Goal: Use online tool/utility: Utilize a website feature to perform a specific function

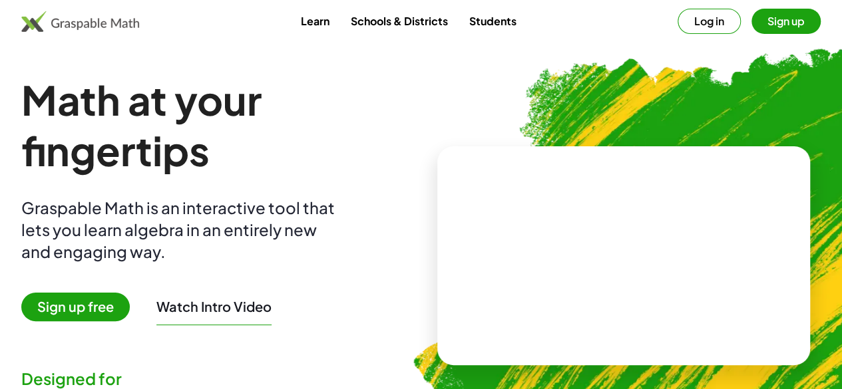
click at [100, 301] on span "Sign up free" at bounding box center [75, 307] width 109 height 29
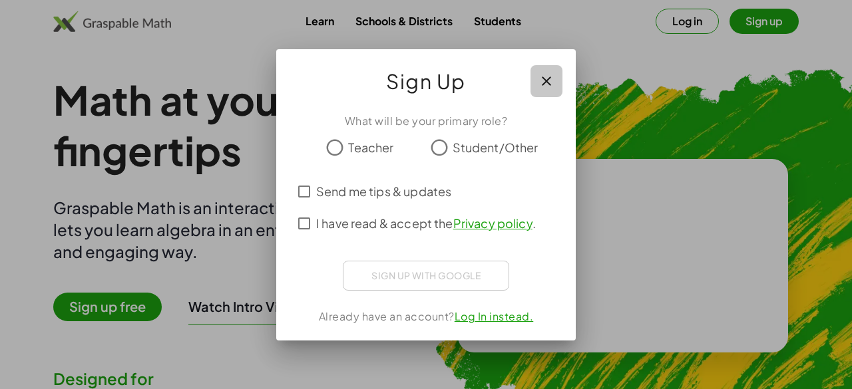
click at [546, 79] on icon "button" at bounding box center [547, 81] width 16 height 16
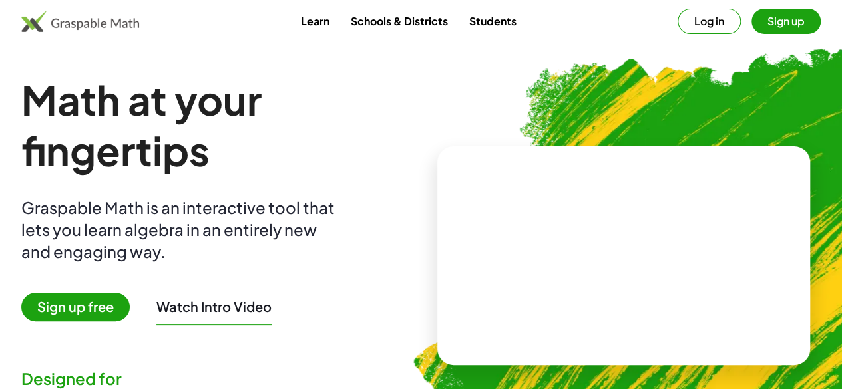
click at [478, 20] on link "Students" at bounding box center [492, 21] width 69 height 25
click at [756, 14] on button "Sign up" at bounding box center [786, 21] width 69 height 25
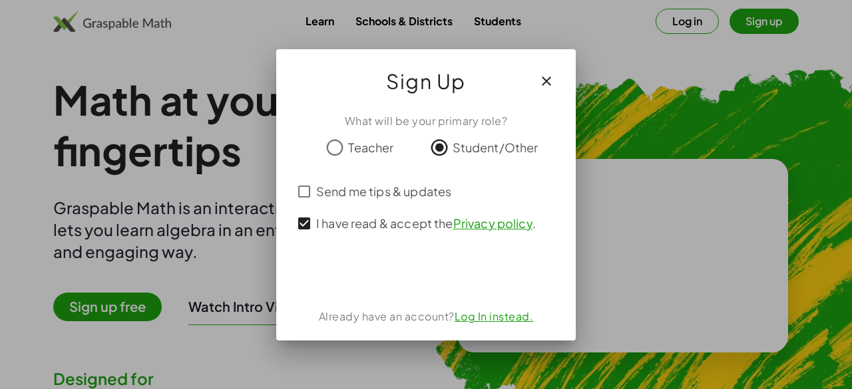
click at [541, 80] on icon "button" at bounding box center [547, 81] width 16 height 16
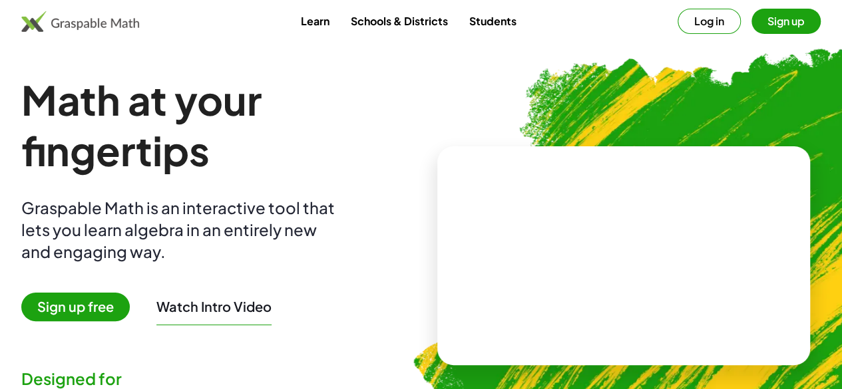
click at [96, 308] on span "Sign up free" at bounding box center [75, 307] width 109 height 29
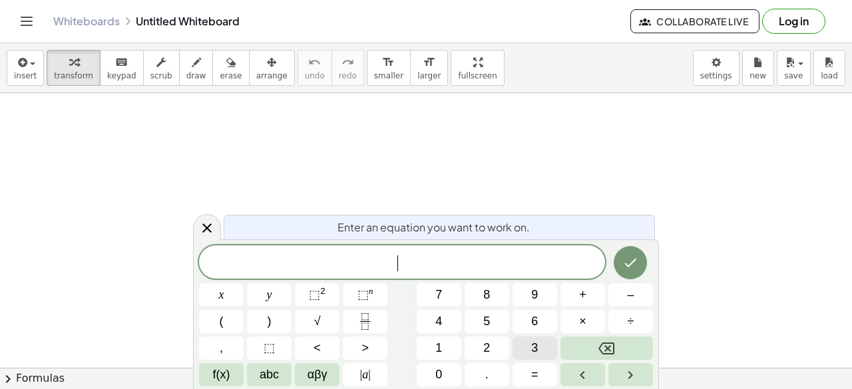
click at [542, 353] on button "3" at bounding box center [535, 348] width 45 height 23
click at [585, 314] on span "×" at bounding box center [582, 322] width 7 height 18
click at [242, 324] on button "(" at bounding box center [221, 321] width 45 height 23
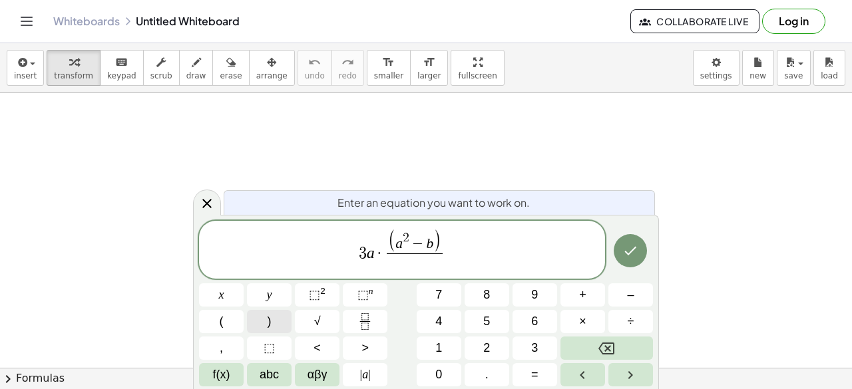
click at [454, 256] on div "3 a · ( a 2 − b ) ​ ​ x y ⬚ 2 ⬚ n 7 8 9 + – ( ) √ 4 5 6 × ÷ , ⬚ < > 1 2 3 f(x) …" at bounding box center [426, 304] width 454 height 166
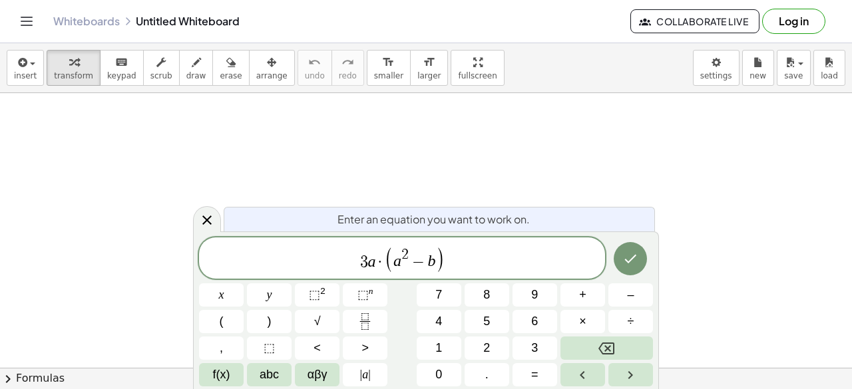
click at [358, 262] on span "3 a · ( a 2 − b ) ​" at bounding box center [402, 259] width 406 height 27
click at [450, 259] on span ")" at bounding box center [448, 258] width 9 height 31
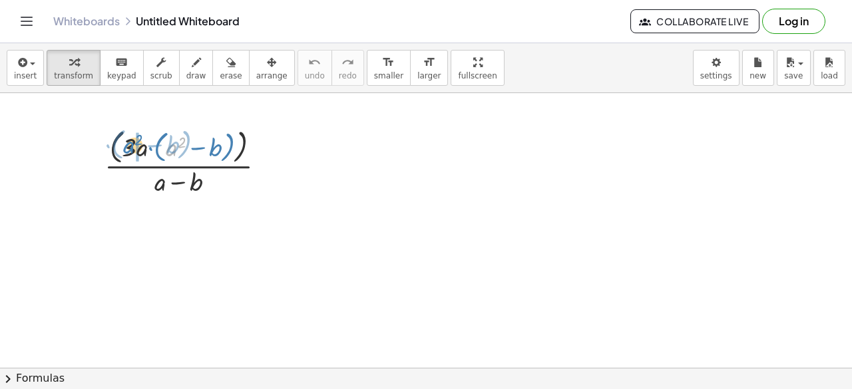
drag, startPoint x: 176, startPoint y: 151, endPoint x: 133, endPoint y: 148, distance: 43.4
click at [133, 148] on div at bounding box center [190, 161] width 185 height 74
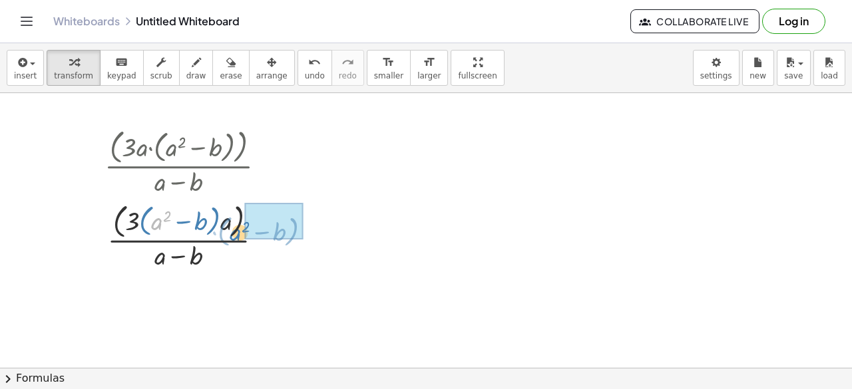
drag, startPoint x: 160, startPoint y: 218, endPoint x: 241, endPoint y: 226, distance: 81.6
click at [241, 226] on div at bounding box center [190, 235] width 185 height 74
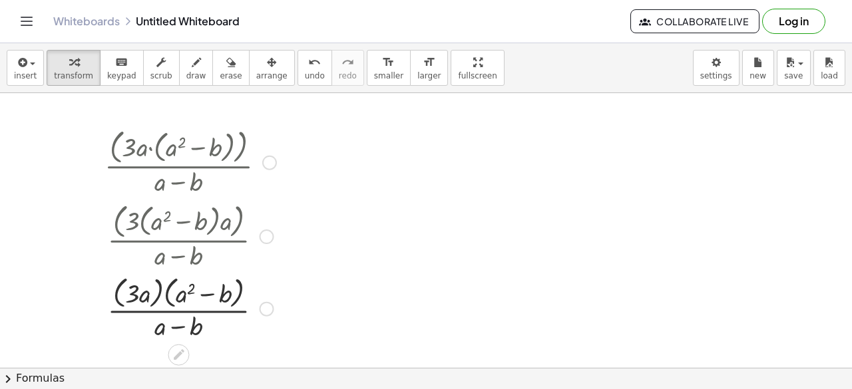
click at [266, 305] on div at bounding box center [267, 309] width 15 height 15
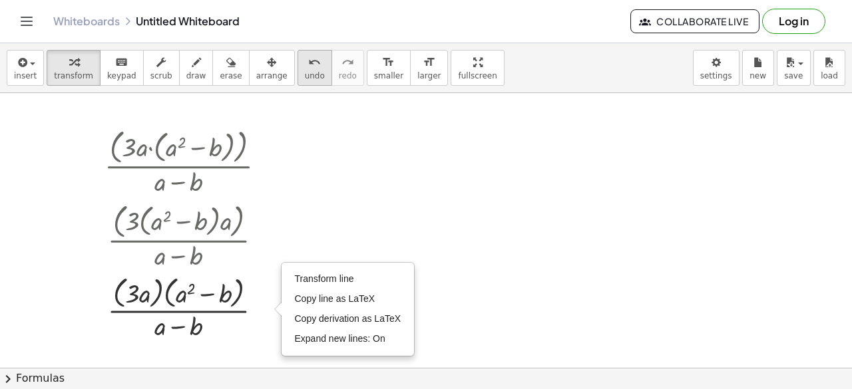
click at [308, 69] on icon "undo" at bounding box center [314, 63] width 13 height 16
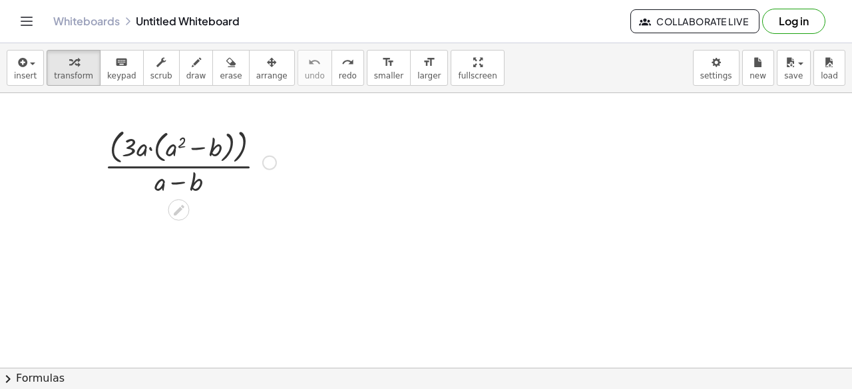
click at [208, 142] on div at bounding box center [190, 161] width 185 height 74
click at [164, 144] on div at bounding box center [190, 161] width 185 height 74
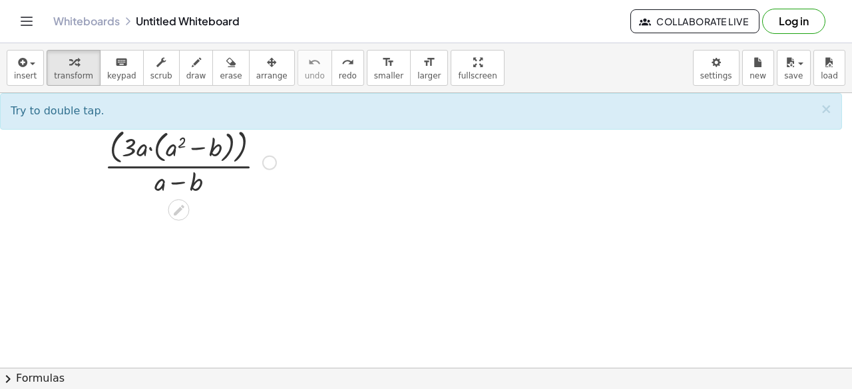
click at [148, 148] on div at bounding box center [190, 161] width 185 height 74
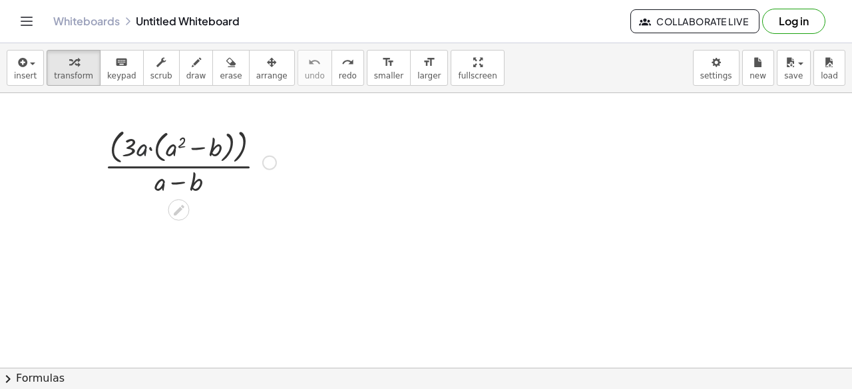
click at [148, 148] on div at bounding box center [190, 161] width 185 height 74
click at [149, 147] on div at bounding box center [190, 161] width 185 height 74
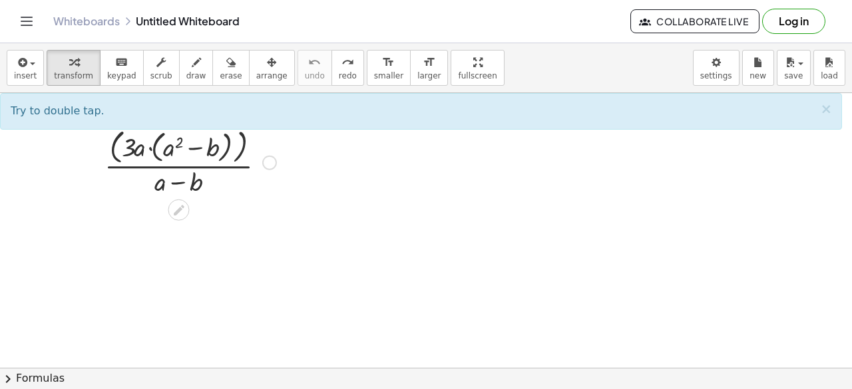
click at [149, 147] on div at bounding box center [190, 161] width 185 height 74
click at [123, 151] on div at bounding box center [190, 161] width 185 height 74
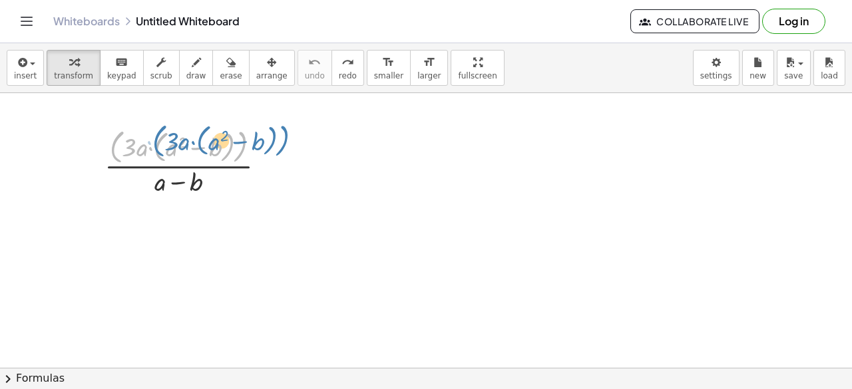
drag, startPoint x: 113, startPoint y: 151, endPoint x: 130, endPoint y: 148, distance: 17.6
click at [130, 148] on div at bounding box center [190, 161] width 185 height 74
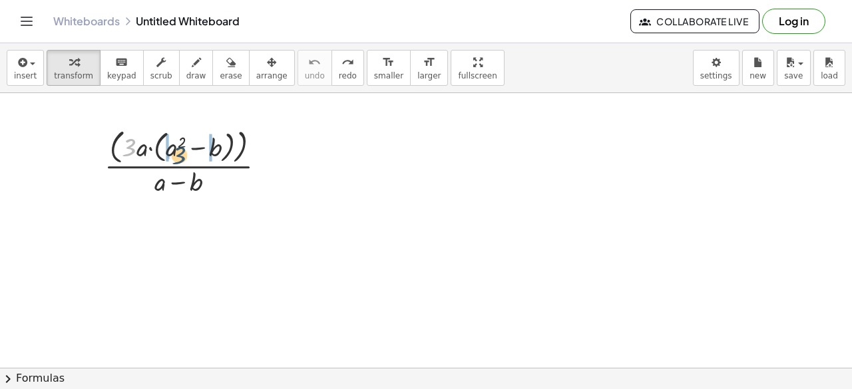
drag, startPoint x: 134, startPoint y: 146, endPoint x: 186, endPoint y: 152, distance: 52.2
click at [186, 152] on div at bounding box center [190, 161] width 185 height 74
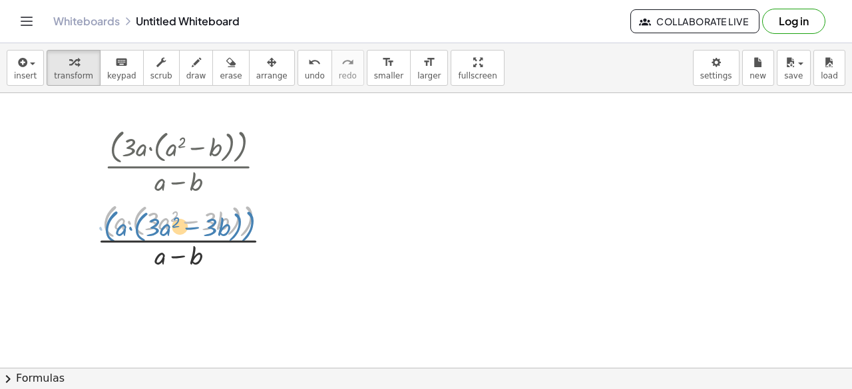
drag, startPoint x: 109, startPoint y: 224, endPoint x: 106, endPoint y: 231, distance: 8.0
click at [106, 231] on div at bounding box center [190, 235] width 199 height 74
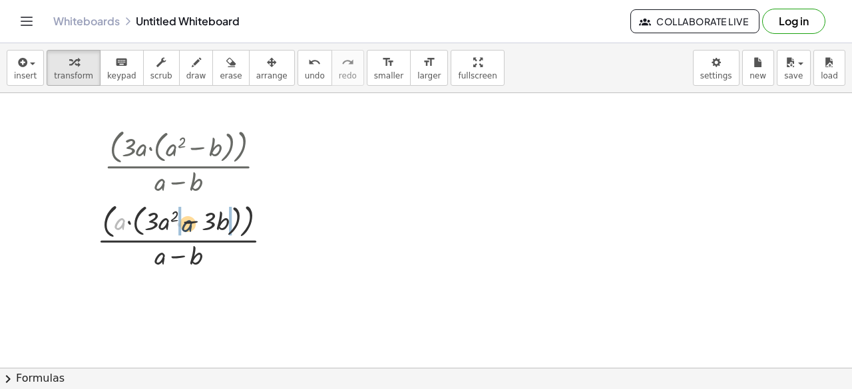
drag, startPoint x: 122, startPoint y: 224, endPoint x: 190, endPoint y: 226, distance: 68.6
click at [190, 226] on div at bounding box center [190, 235] width 199 height 74
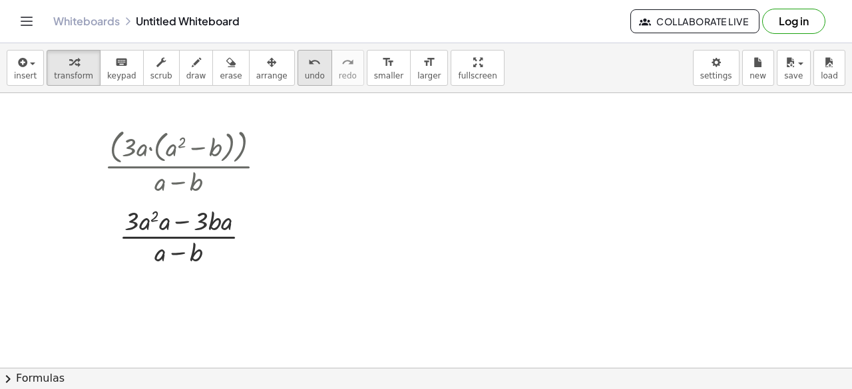
click at [298, 69] on button "undo undo" at bounding box center [315, 68] width 35 height 36
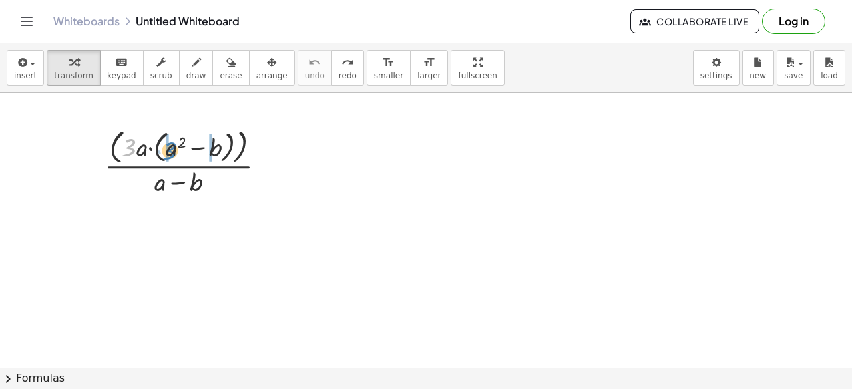
drag, startPoint x: 135, startPoint y: 148, endPoint x: 174, endPoint y: 151, distance: 39.4
click at [174, 151] on div at bounding box center [190, 161] width 185 height 74
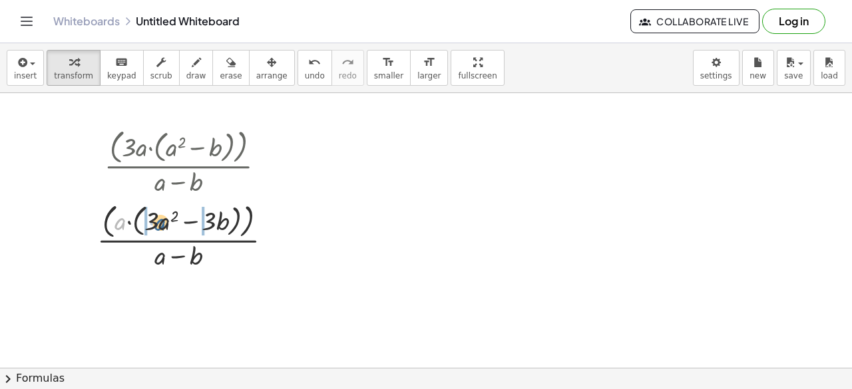
drag, startPoint x: 118, startPoint y: 224, endPoint x: 158, endPoint y: 225, distance: 39.9
click at [158, 225] on div at bounding box center [190, 235] width 199 height 74
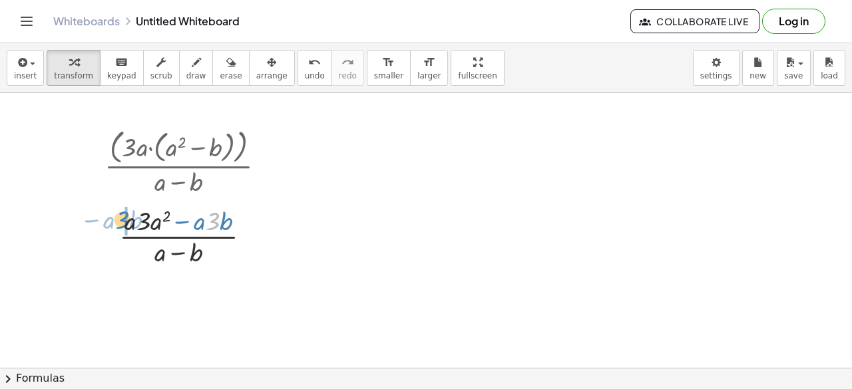
drag, startPoint x: 214, startPoint y: 222, endPoint x: 115, endPoint y: 220, distance: 99.9
click at [115, 220] on div at bounding box center [190, 235] width 185 height 67
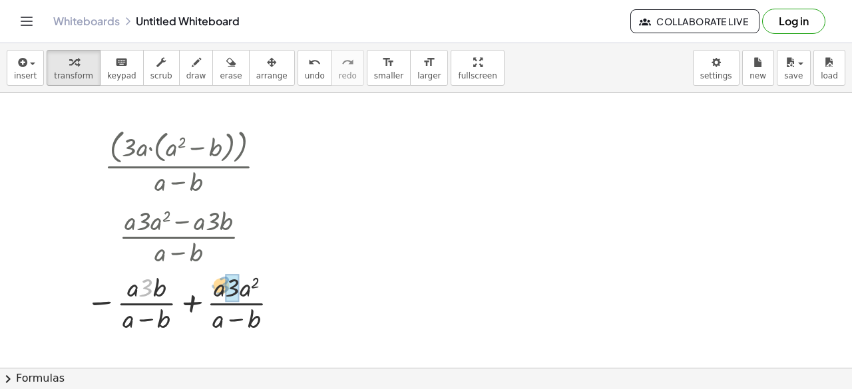
drag, startPoint x: 142, startPoint y: 286, endPoint x: 226, endPoint y: 284, distance: 84.6
click at [308, 62] on icon "undo" at bounding box center [314, 63] width 13 height 16
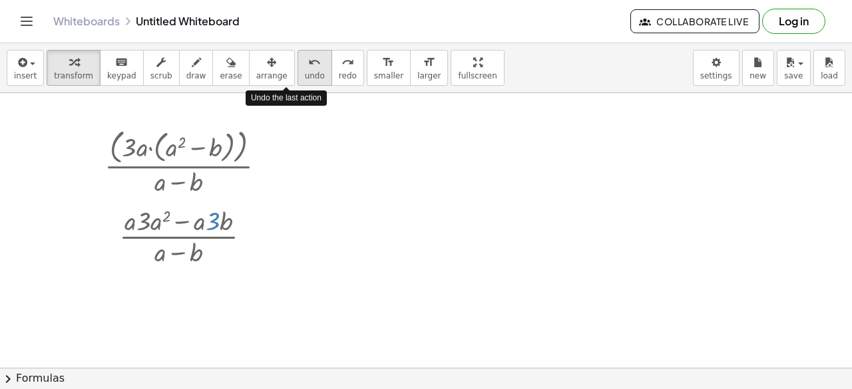
click at [308, 62] on icon "undo" at bounding box center [314, 63] width 13 height 16
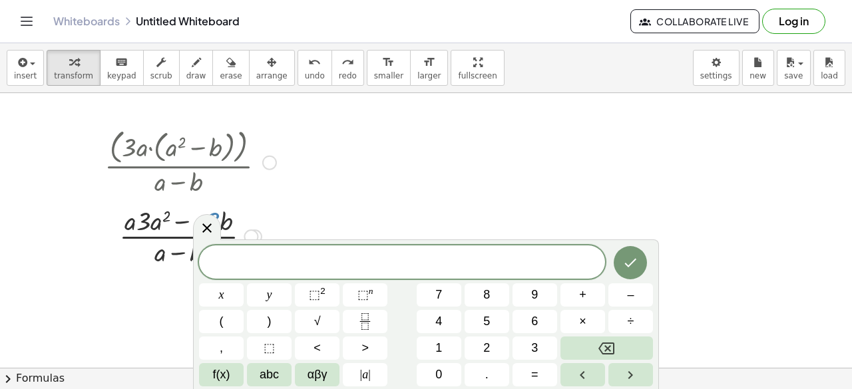
click at [184, 220] on div at bounding box center [190, 235] width 185 height 67
click at [120, 198] on div "· ( · 3 · a · ( + a 2 − b ) ) · ( + a − b ) · ( · a · ( + · 3 · a 2 − · 3 · b )…" at bounding box center [186, 196] width 202 height 151
click at [200, 228] on icon at bounding box center [207, 228] width 16 height 16
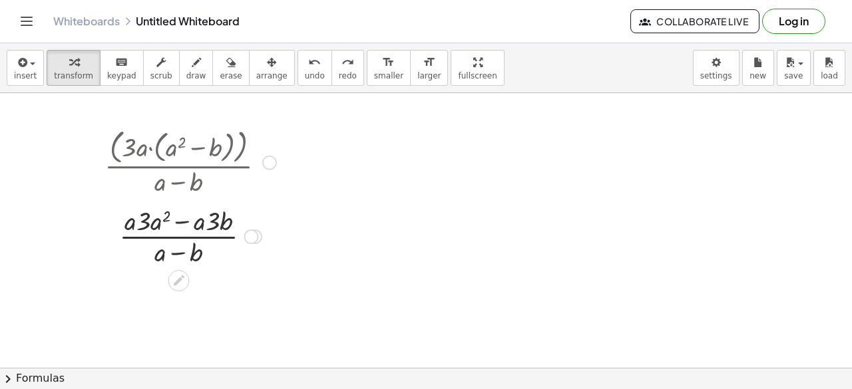
click at [214, 228] on div at bounding box center [190, 235] width 185 height 67
click at [182, 224] on div at bounding box center [190, 235] width 185 height 67
drag, startPoint x: 148, startPoint y: 224, endPoint x: 142, endPoint y: 228, distance: 7.1
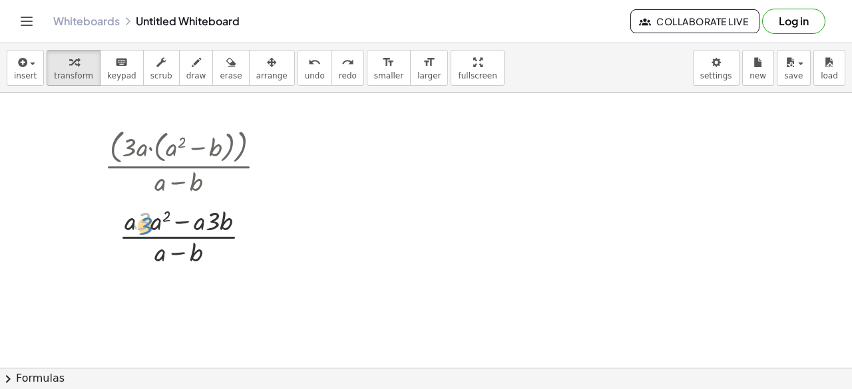
click at [142, 228] on div at bounding box center [190, 235] width 185 height 67
drag, startPoint x: 164, startPoint y: 216, endPoint x: 236, endPoint y: 210, distance: 72.1
click at [236, 210] on div at bounding box center [190, 235] width 185 height 67
click at [219, 229] on div at bounding box center [190, 235] width 185 height 67
click at [182, 227] on div at bounding box center [190, 235] width 185 height 67
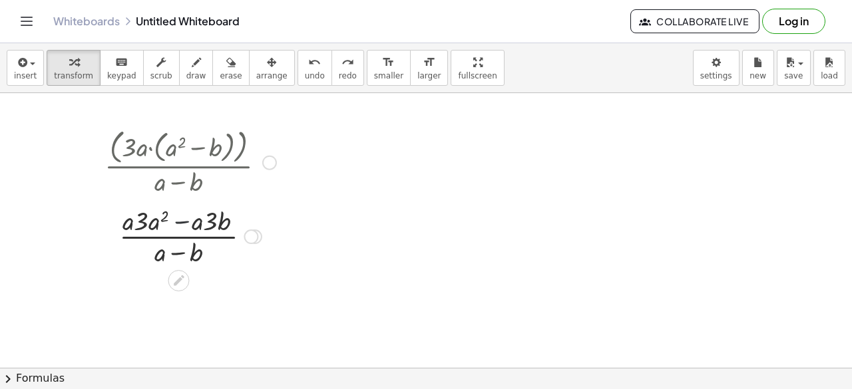
click at [182, 227] on div at bounding box center [190, 235] width 185 height 67
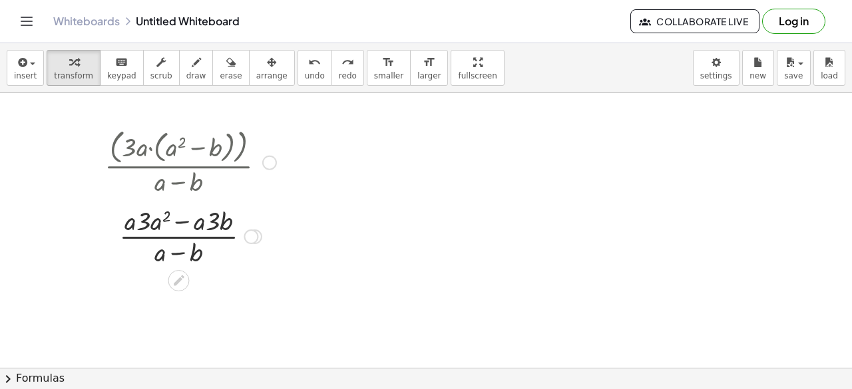
click at [179, 220] on div at bounding box center [190, 235] width 185 height 67
click at [133, 224] on div at bounding box center [190, 235] width 185 height 67
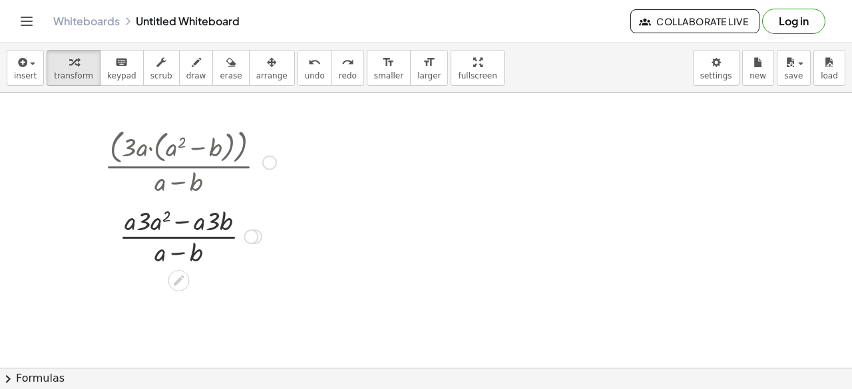
click at [133, 224] on div at bounding box center [190, 235] width 185 height 67
click at [162, 222] on div at bounding box center [190, 235] width 185 height 67
drag, startPoint x: 196, startPoint y: 254, endPoint x: 232, endPoint y: 221, distance: 48.5
click at [232, 221] on div at bounding box center [190, 235] width 185 height 67
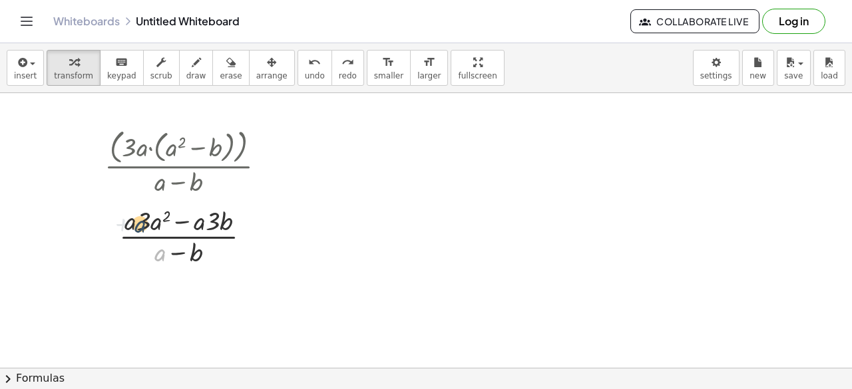
drag, startPoint x: 161, startPoint y: 254, endPoint x: 134, endPoint y: 222, distance: 41.1
click at [134, 222] on div at bounding box center [190, 235] width 185 height 67
drag, startPoint x: 179, startPoint y: 246, endPoint x: 180, endPoint y: 213, distance: 32.6
click at [180, 213] on div at bounding box center [190, 235] width 185 height 67
click at [189, 220] on div at bounding box center [190, 235] width 185 height 67
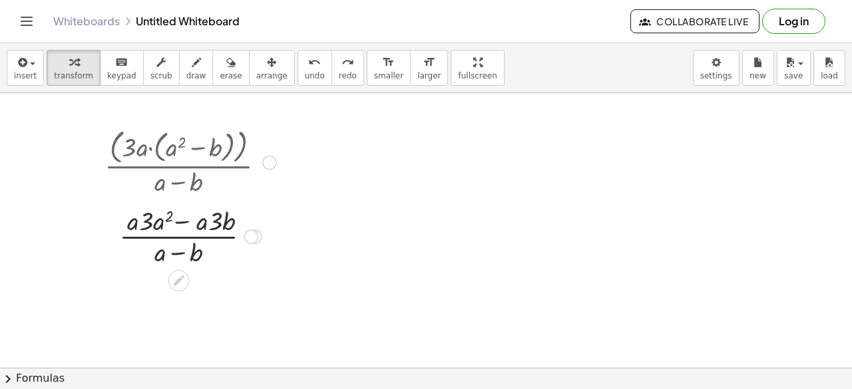
click at [189, 220] on div at bounding box center [190, 235] width 185 height 67
drag, startPoint x: 204, startPoint y: 223, endPoint x: 134, endPoint y: 223, distance: 69.9
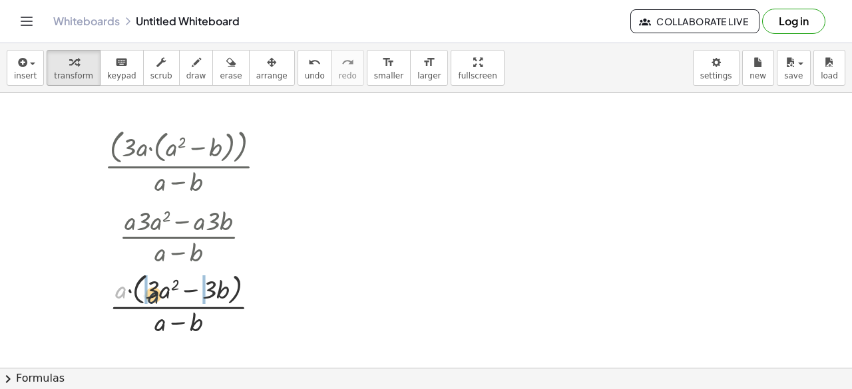
drag, startPoint x: 118, startPoint y: 287, endPoint x: 154, endPoint y: 290, distance: 35.4
click at [154, 290] on div at bounding box center [190, 304] width 185 height 71
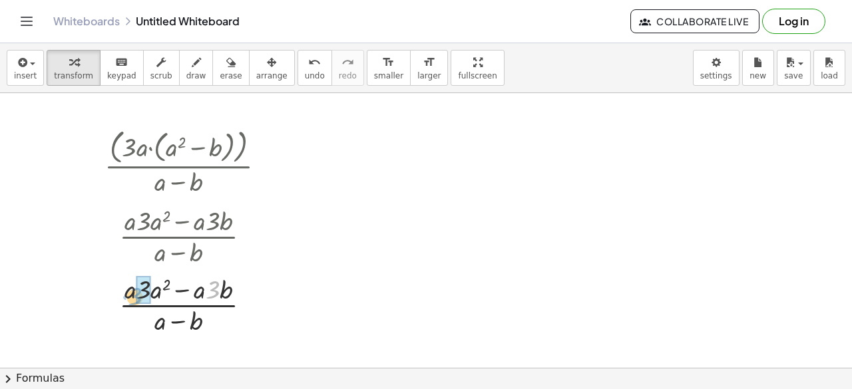
drag, startPoint x: 210, startPoint y: 292, endPoint x: 131, endPoint y: 298, distance: 78.8
click at [131, 298] on div at bounding box center [190, 304] width 185 height 67
click at [154, 296] on div at bounding box center [190, 304] width 185 height 71
click at [200, 292] on div at bounding box center [190, 304] width 185 height 71
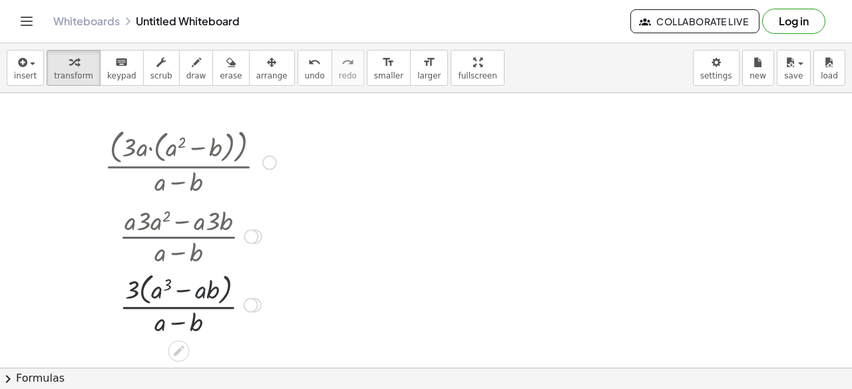
click at [200, 292] on div at bounding box center [190, 304] width 185 height 71
drag, startPoint x: 200, startPoint y: 292, endPoint x: 119, endPoint y: 292, distance: 80.6
click at [119, 292] on div at bounding box center [190, 304] width 185 height 71
drag, startPoint x: 200, startPoint y: 292, endPoint x: 160, endPoint y: 292, distance: 39.3
click at [254, 232] on div at bounding box center [251, 237] width 15 height 15
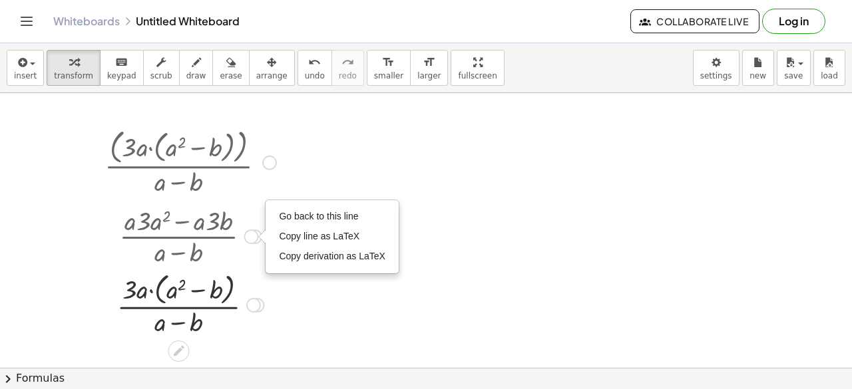
click at [254, 232] on div "Go back to this line Copy line as LaTeX Copy derivation as LaTeX" at bounding box center [251, 237] width 15 height 15
click at [268, 162] on div at bounding box center [269, 162] width 15 height 15
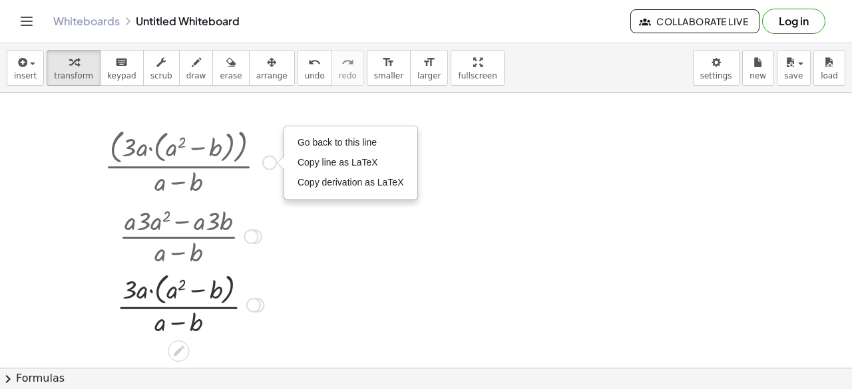
click at [268, 162] on div "Go back to this line Copy line as LaTeX Copy derivation as LaTeX" at bounding box center [269, 162] width 15 height 15
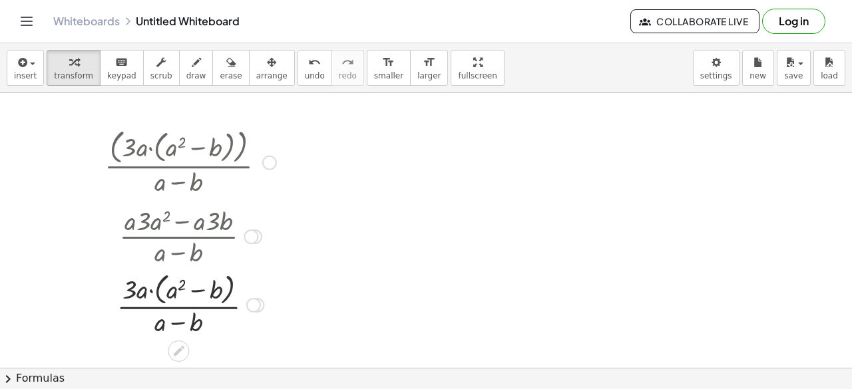
click at [184, 145] on div at bounding box center [190, 161] width 185 height 74
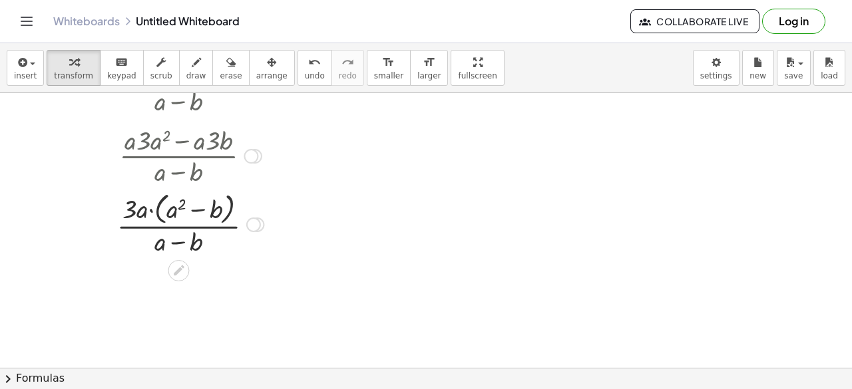
scroll to position [97, 0]
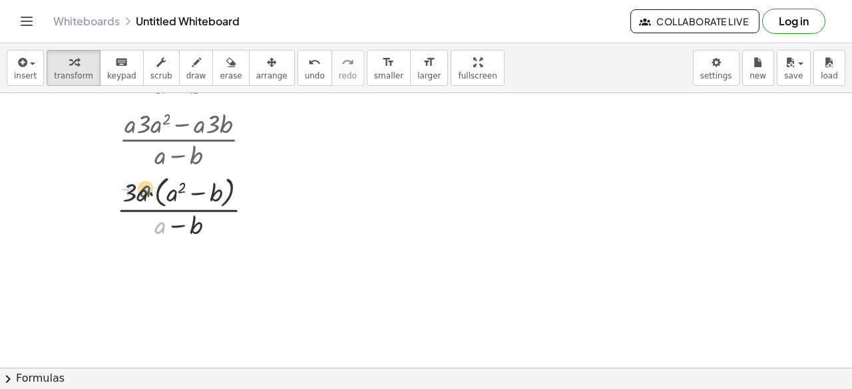
drag, startPoint x: 156, startPoint y: 230, endPoint x: 138, endPoint y: 193, distance: 41.1
click at [138, 193] on div at bounding box center [190, 207] width 185 height 71
drag, startPoint x: 194, startPoint y: 228, endPoint x: 192, endPoint y: 192, distance: 36.0
click at [192, 192] on div at bounding box center [190, 207] width 185 height 71
drag, startPoint x: 171, startPoint y: 196, endPoint x: 162, endPoint y: 204, distance: 12.2
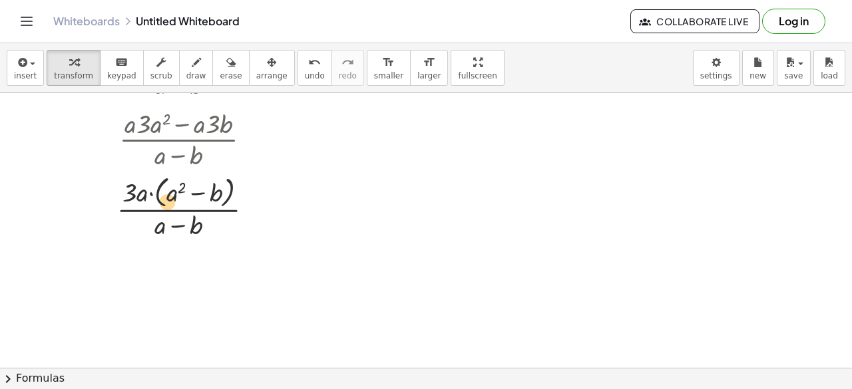
click at [162, 204] on div at bounding box center [190, 207] width 185 height 71
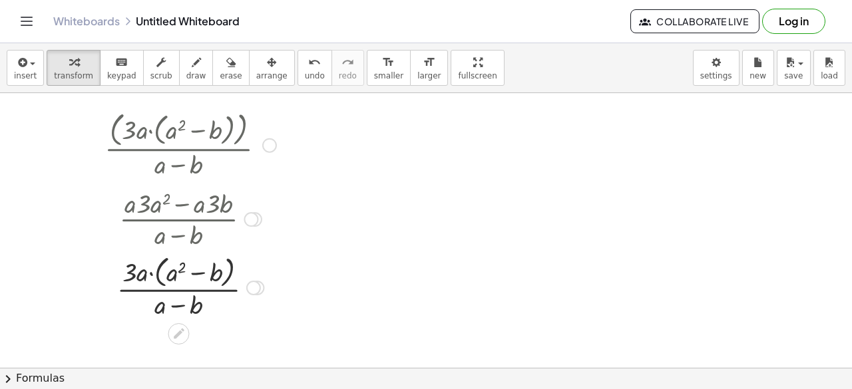
scroll to position [0, 0]
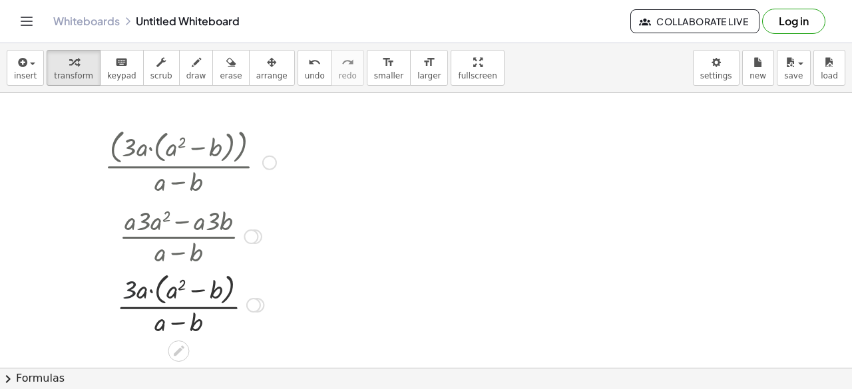
drag, startPoint x: 136, startPoint y: 283, endPoint x: 233, endPoint y: 294, distance: 97.8
click at [233, 294] on div at bounding box center [190, 304] width 185 height 71
drag, startPoint x: 232, startPoint y: 290, endPoint x: 132, endPoint y: 290, distance: 99.9
click at [132, 290] on div at bounding box center [190, 304] width 185 height 71
drag, startPoint x: 148, startPoint y: 291, endPoint x: 120, endPoint y: 291, distance: 28.0
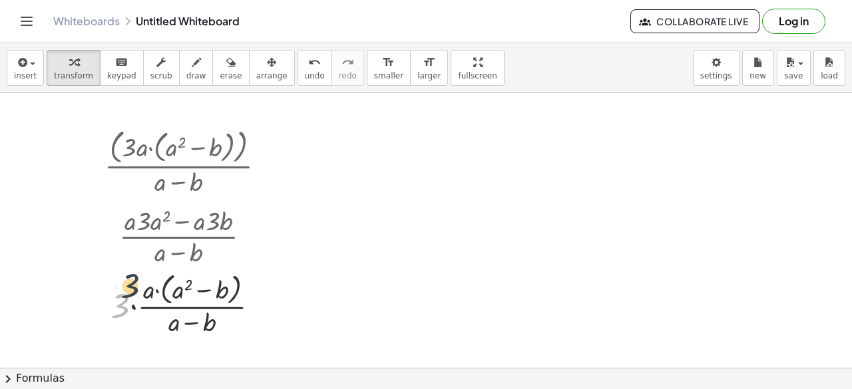
drag, startPoint x: 113, startPoint y: 314, endPoint x: 123, endPoint y: 295, distance: 21.1
click at [123, 295] on div at bounding box center [190, 304] width 185 height 71
drag, startPoint x: 119, startPoint y: 311, endPoint x: 141, endPoint y: 306, distance: 22.6
click at [141, 306] on div at bounding box center [190, 304] width 185 height 71
drag, startPoint x: 185, startPoint y: 325, endPoint x: 222, endPoint y: 288, distance: 52.3
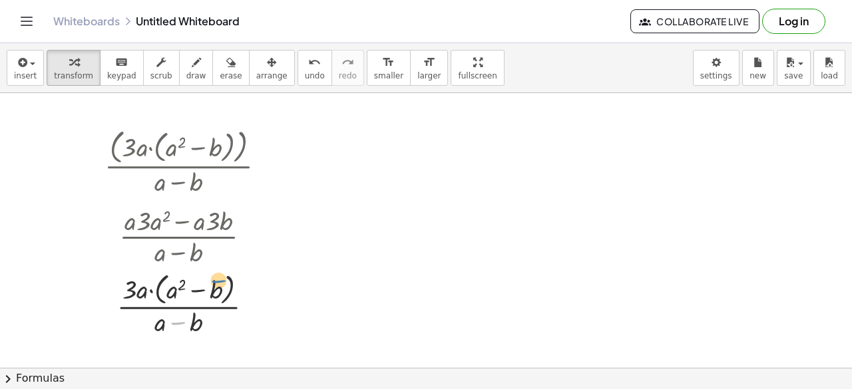
click at [222, 288] on div at bounding box center [190, 304] width 185 height 71
drag, startPoint x: 217, startPoint y: 291, endPoint x: 196, endPoint y: 327, distance: 41.8
click at [196, 327] on div at bounding box center [190, 304] width 185 height 71
click at [198, 324] on div at bounding box center [190, 304] width 185 height 71
click at [220, 291] on div at bounding box center [190, 304] width 185 height 71
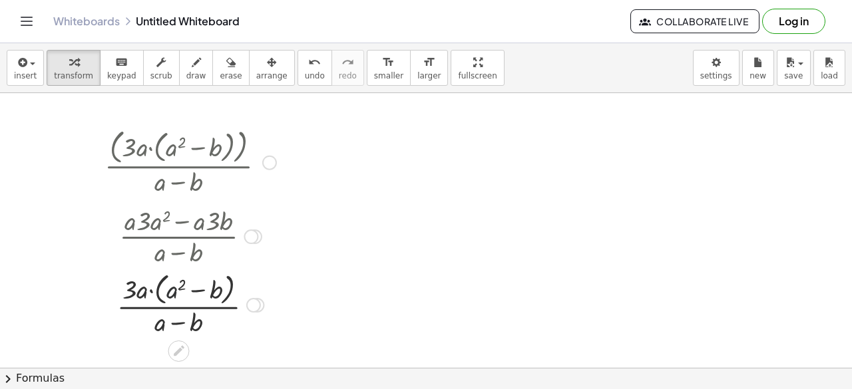
click at [173, 292] on div at bounding box center [190, 304] width 185 height 71
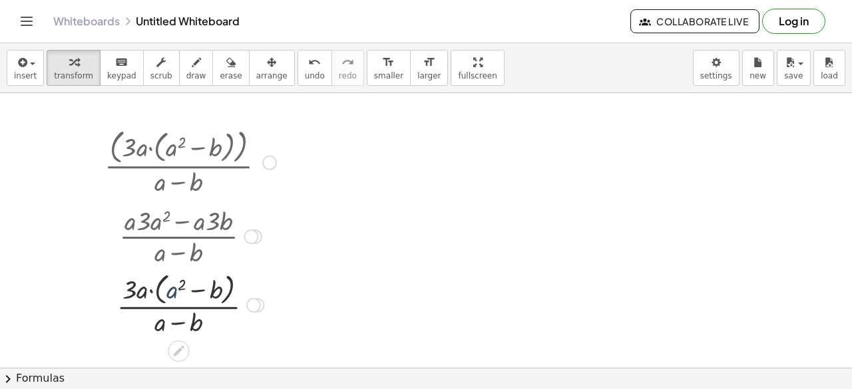
click at [173, 292] on div at bounding box center [190, 304] width 185 height 71
drag, startPoint x: 178, startPoint y: 288, endPoint x: 146, endPoint y: 284, distance: 32.2
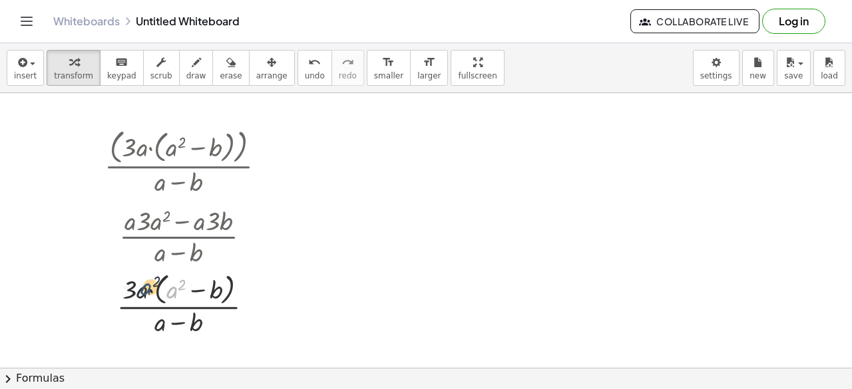
click at [146, 284] on div at bounding box center [190, 304] width 185 height 71
drag, startPoint x: 140, startPoint y: 292, endPoint x: 172, endPoint y: 296, distance: 31.6
click at [172, 296] on div at bounding box center [190, 304] width 185 height 71
drag, startPoint x: 164, startPoint y: 288, endPoint x: 126, endPoint y: 277, distance: 39.6
click at [126, 277] on div at bounding box center [190, 304] width 185 height 71
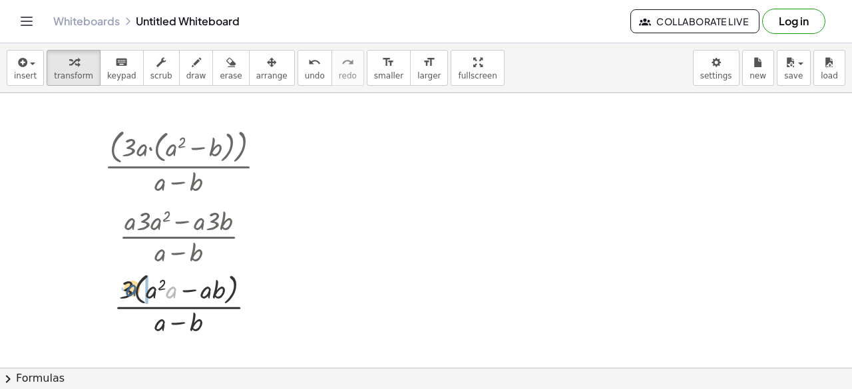
drag, startPoint x: 171, startPoint y: 292, endPoint x: 130, endPoint y: 290, distance: 41.3
click at [130, 290] on div at bounding box center [190, 304] width 185 height 71
drag, startPoint x: 152, startPoint y: 292, endPoint x: 118, endPoint y: 290, distance: 34.1
click at [118, 290] on div at bounding box center [190, 304] width 185 height 71
drag, startPoint x: 205, startPoint y: 291, endPoint x: 132, endPoint y: 291, distance: 73.2
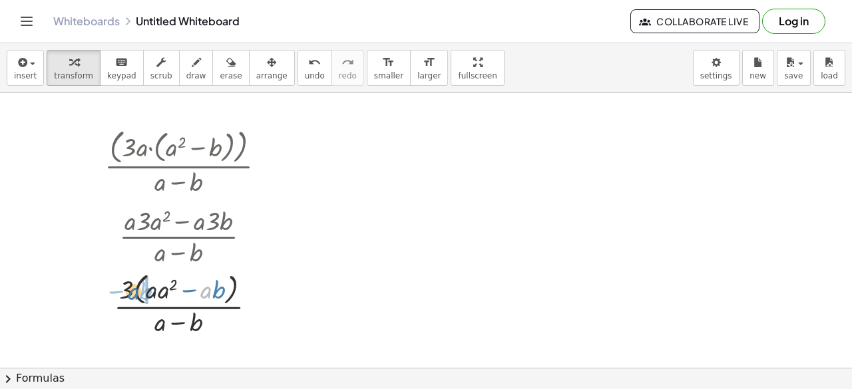
click at [132, 291] on div at bounding box center [190, 304] width 185 height 71
drag, startPoint x: 168, startPoint y: 294, endPoint x: 109, endPoint y: 294, distance: 59.2
click at [109, 294] on div at bounding box center [190, 304] width 190 height 71
click at [109, 292] on div at bounding box center [190, 304] width 190 height 71
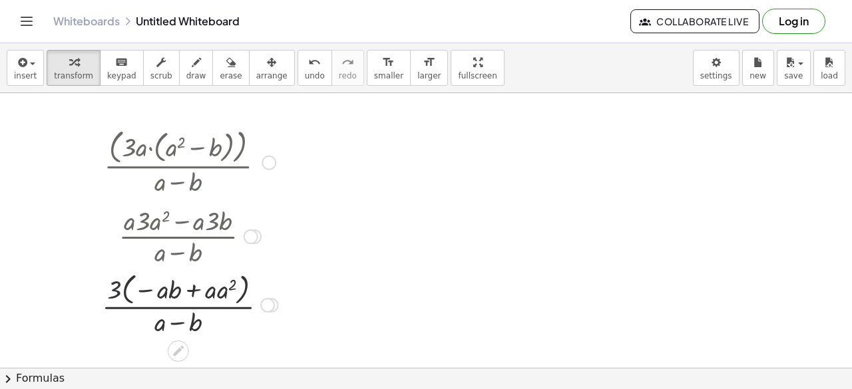
click at [109, 292] on div at bounding box center [190, 304] width 190 height 71
click at [305, 75] on span "undo" at bounding box center [315, 75] width 20 height 9
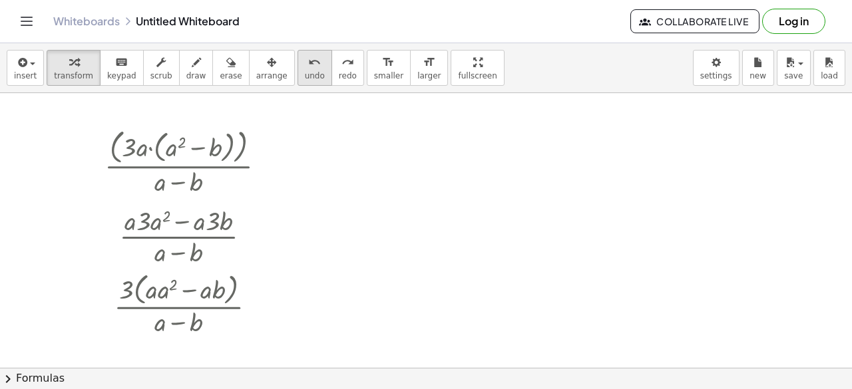
click at [305, 75] on span "undo" at bounding box center [315, 75] width 20 height 9
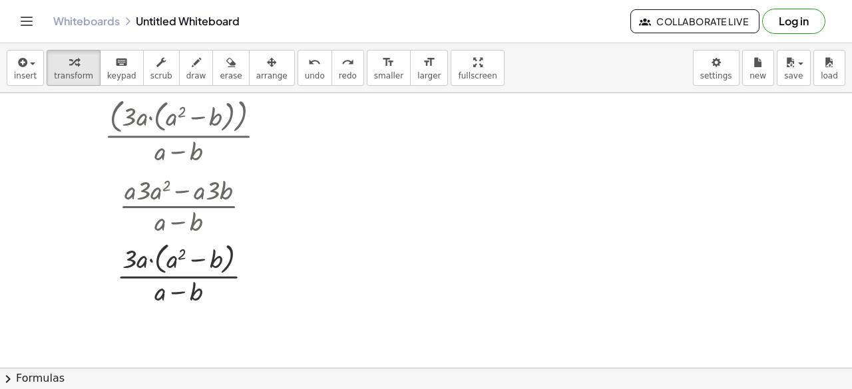
scroll to position [31, 0]
click at [174, 283] on div at bounding box center [190, 273] width 185 height 71
click at [176, 277] on div at bounding box center [190, 273] width 185 height 71
click at [176, 273] on div at bounding box center [190, 273] width 185 height 71
click at [176, 274] on div at bounding box center [190, 273] width 185 height 71
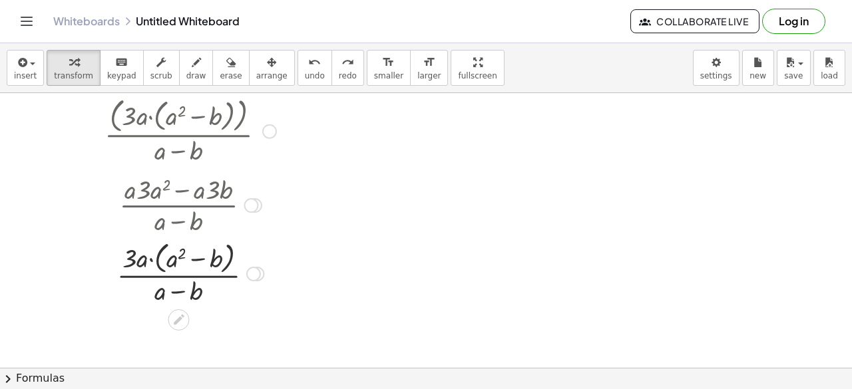
click at [176, 274] on div at bounding box center [190, 273] width 185 height 71
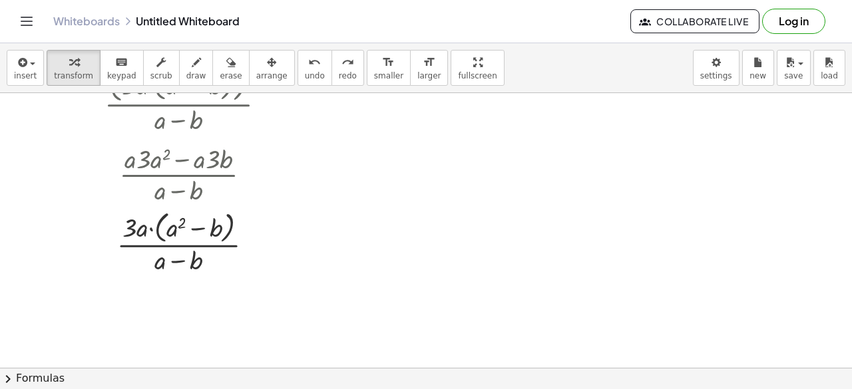
scroll to position [63, 0]
click at [174, 227] on div at bounding box center [190, 241] width 185 height 71
click at [176, 218] on div at bounding box center [190, 241] width 185 height 71
drag, startPoint x: 161, startPoint y: 263, endPoint x: 177, endPoint y: 227, distance: 39.3
click at [177, 227] on div at bounding box center [190, 241] width 185 height 71
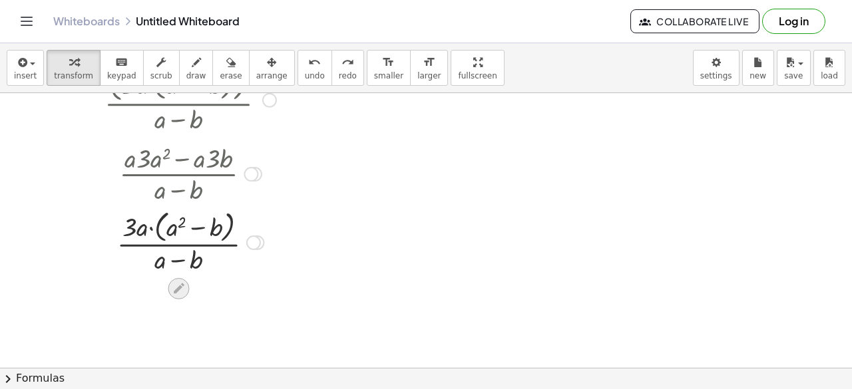
click at [177, 288] on icon at bounding box center [179, 289] width 11 height 11
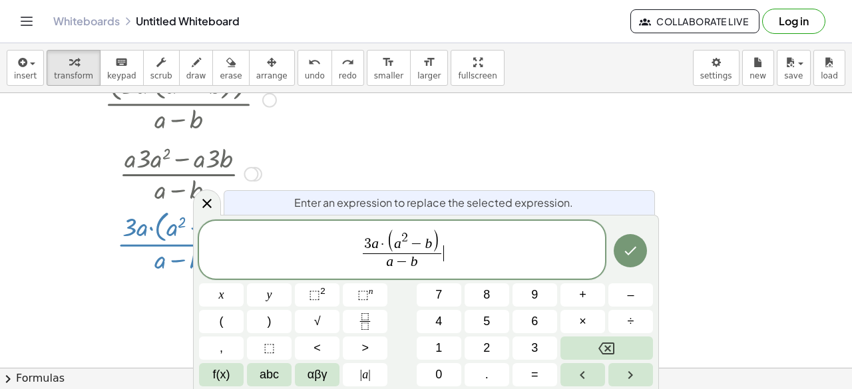
click at [479, 248] on span "3 a · ( a 2 − b ) a − b ​ ​" at bounding box center [402, 251] width 406 height 44
click at [428, 266] on span "a − b ​" at bounding box center [402, 263] width 79 height 18
click at [493, 138] on div at bounding box center [426, 306] width 852 height 551
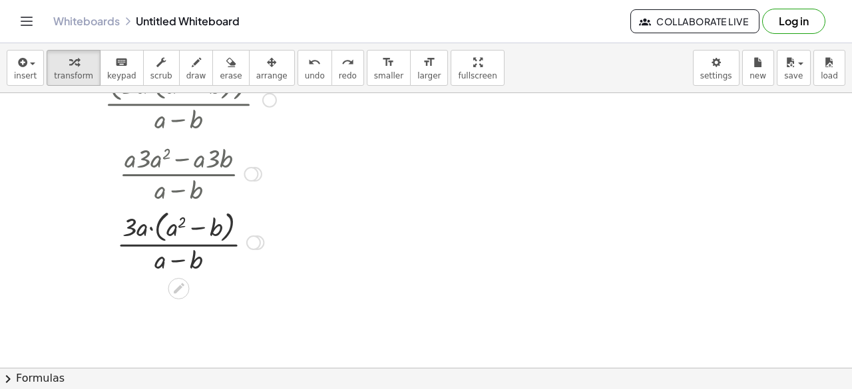
click at [249, 238] on div at bounding box center [253, 243] width 15 height 15
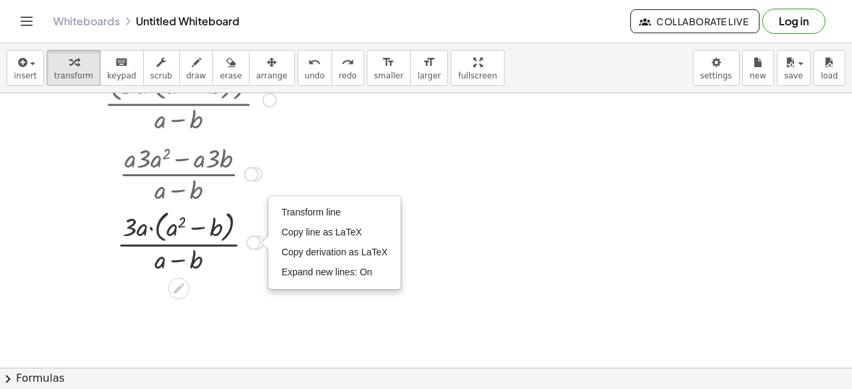
click at [249, 238] on div "Transform line Copy line as LaTeX Copy derivation as LaTeX Expand new lines: On" at bounding box center [253, 243] width 15 height 15
click at [242, 279] on div "· ( · 3 · a · ( + a 2 − b ) ) · ( + a − b ) Go back to this line Copy line as L…" at bounding box center [186, 170] width 202 height 222
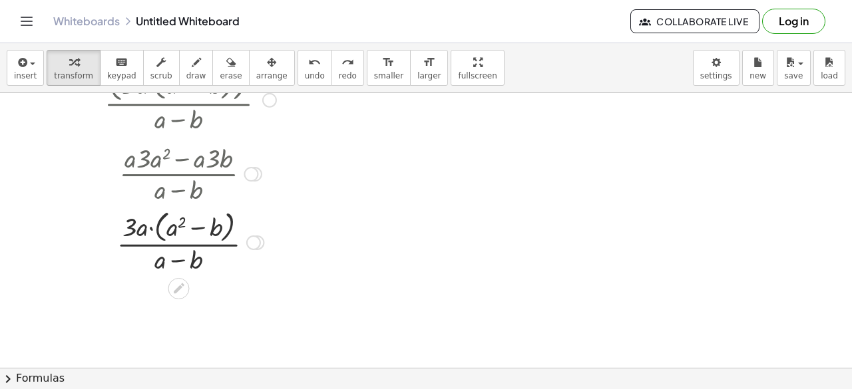
scroll to position [0, 0]
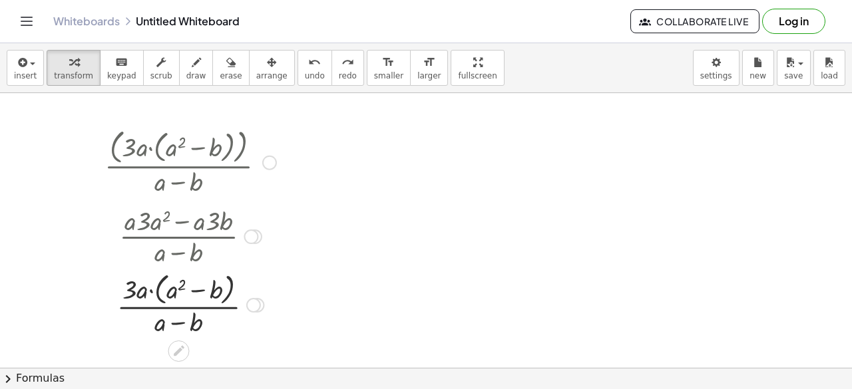
click at [120, 142] on div at bounding box center [190, 161] width 185 height 74
click at [19, 73] on span "insert" at bounding box center [25, 75] width 23 height 9
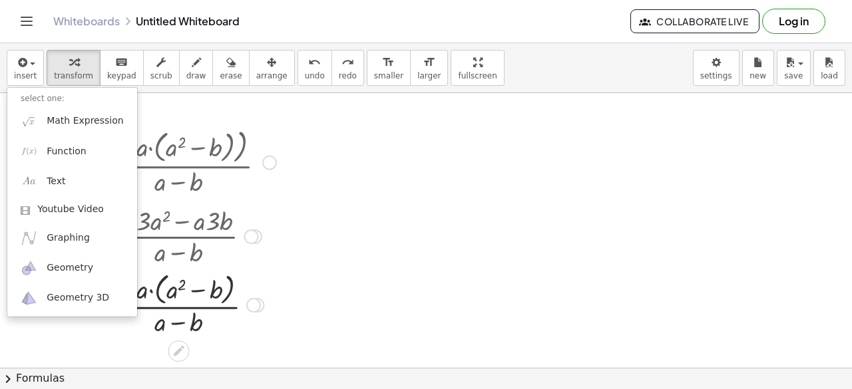
click at [236, 222] on div at bounding box center [190, 235] width 185 height 67
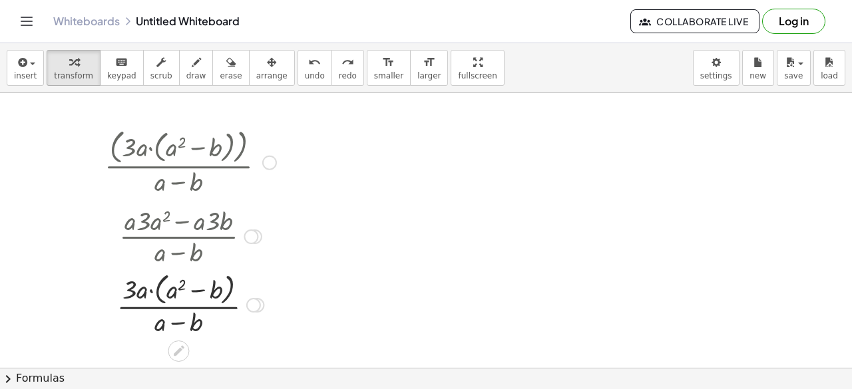
click at [204, 322] on div at bounding box center [190, 304] width 185 height 71
click at [190, 304] on div at bounding box center [190, 304] width 185 height 71
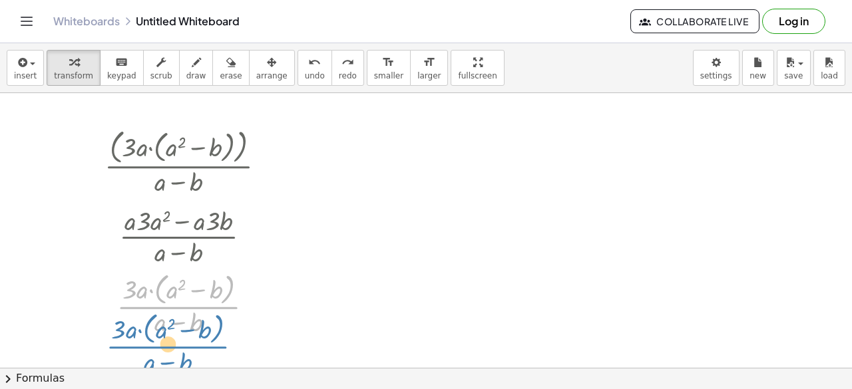
drag, startPoint x: 190, startPoint y: 304, endPoint x: 180, endPoint y: 344, distance: 41.2
click at [180, 344] on div "· ( · 3 · a · ( + a 2 − b ) ) · ( + a − b ) Go back to this line Copy line as L…" at bounding box center [426, 368] width 852 height 551
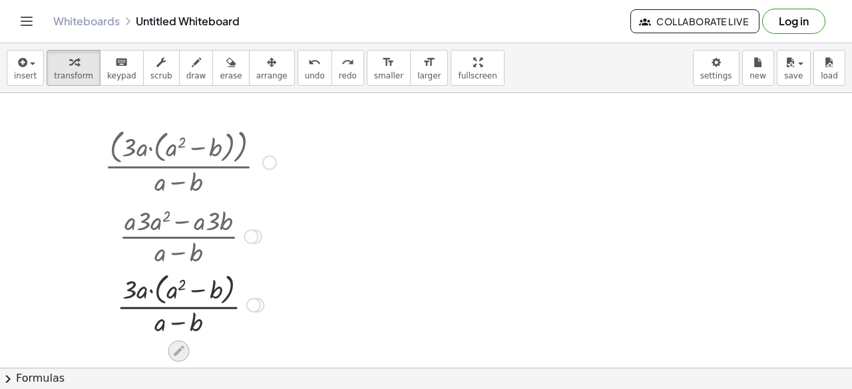
click at [174, 353] on icon at bounding box center [179, 351] width 11 height 11
click at [254, 307] on div at bounding box center [257, 305] width 15 height 15
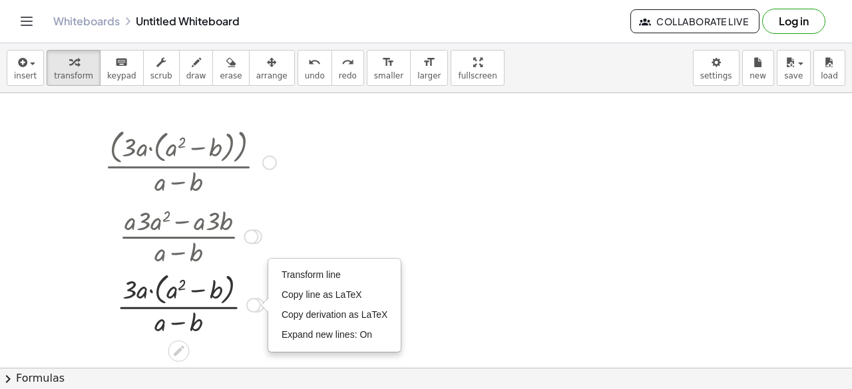
drag, startPoint x: 253, startPoint y: 307, endPoint x: 180, endPoint y: 222, distance: 111.4
click at [180, 222] on div at bounding box center [190, 235] width 185 height 67
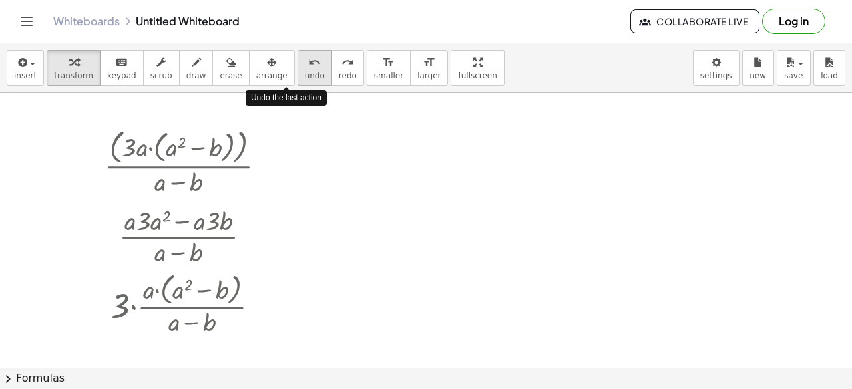
click at [305, 77] on span "undo" at bounding box center [315, 75] width 20 height 9
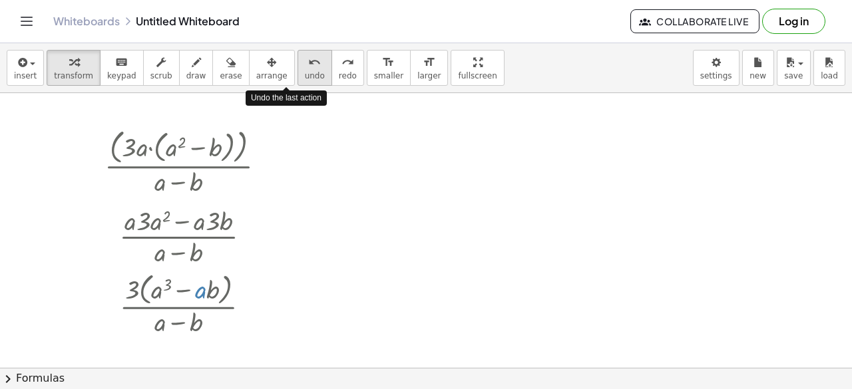
click at [305, 77] on span "undo" at bounding box center [315, 75] width 20 height 9
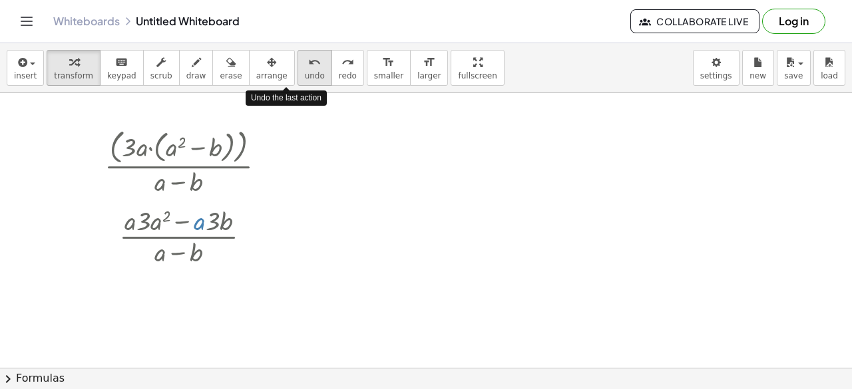
click at [305, 77] on span "undo" at bounding box center [315, 75] width 20 height 9
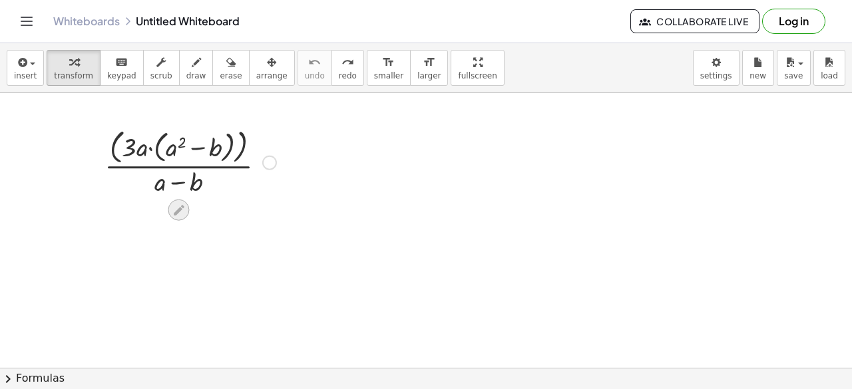
drag, startPoint x: 278, startPoint y: 77, endPoint x: 177, endPoint y: 214, distance: 170.6
click at [177, 214] on div "insert select one: Math Expression Function Text Youtube Video Graphing Geometr…" at bounding box center [426, 216] width 852 height 346
click at [182, 205] on icon at bounding box center [179, 210] width 11 height 11
click at [176, 204] on icon at bounding box center [179, 211] width 14 height 14
click at [176, 206] on icon at bounding box center [179, 211] width 14 height 14
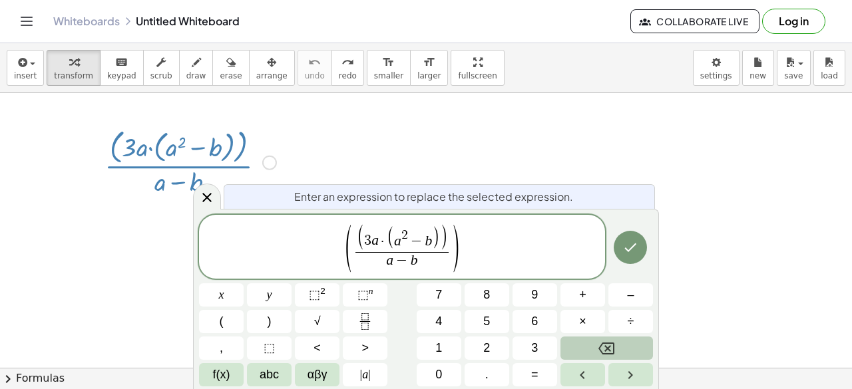
click at [602, 353] on icon "Backspace" at bounding box center [606, 349] width 16 height 12
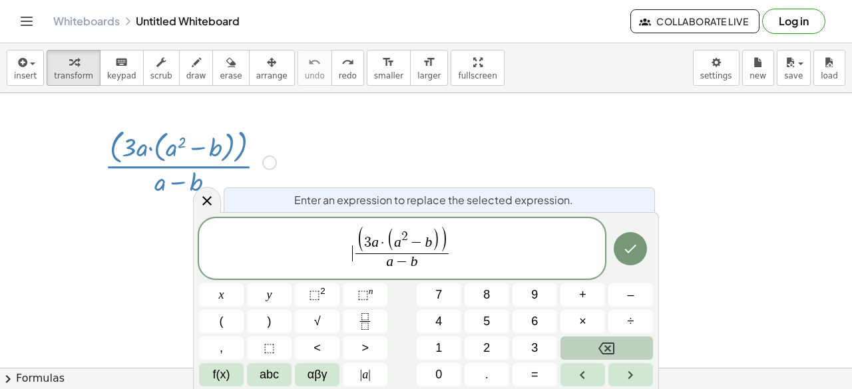
click at [602, 353] on icon "Backspace" at bounding box center [606, 349] width 16 height 16
click at [488, 262] on span "​ ( 3 a · ( a 2 − b ) ) a − b ​" at bounding box center [402, 249] width 406 height 47
click at [594, 348] on button "Backspace" at bounding box center [607, 348] width 93 height 23
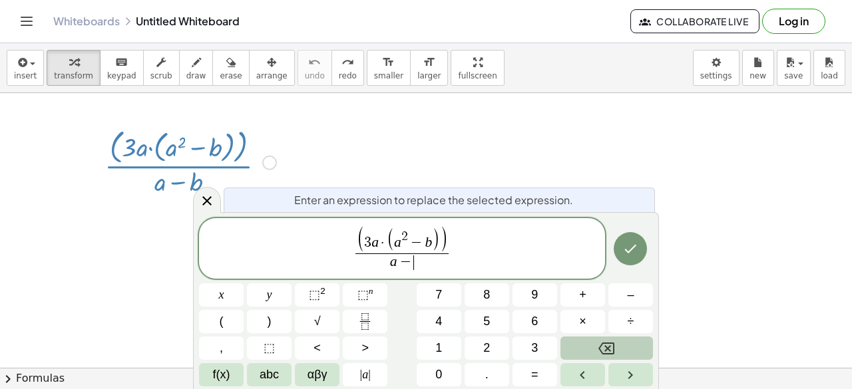
click at [594, 348] on button "Backspace" at bounding box center [607, 348] width 93 height 23
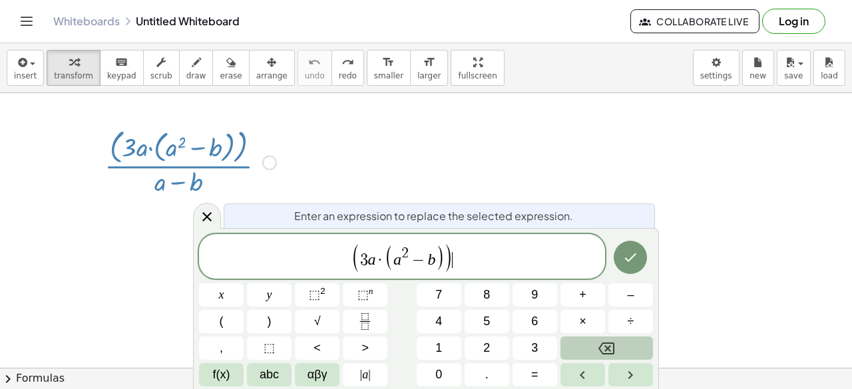
click at [594, 348] on button "Backspace" at bounding box center [607, 348] width 93 height 23
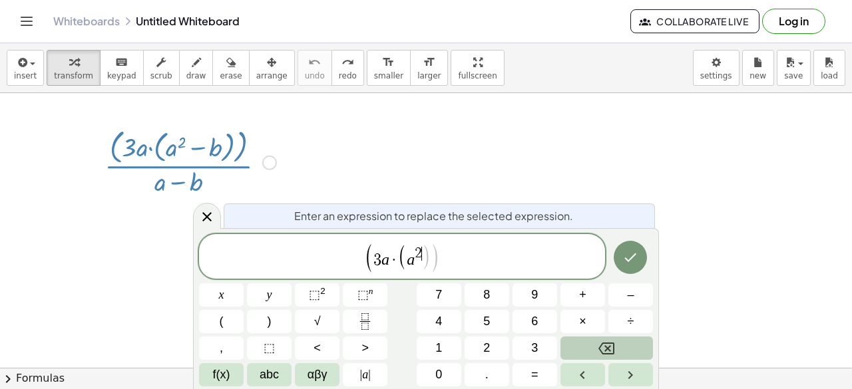
click at [594, 348] on button "Backspace" at bounding box center [607, 348] width 93 height 23
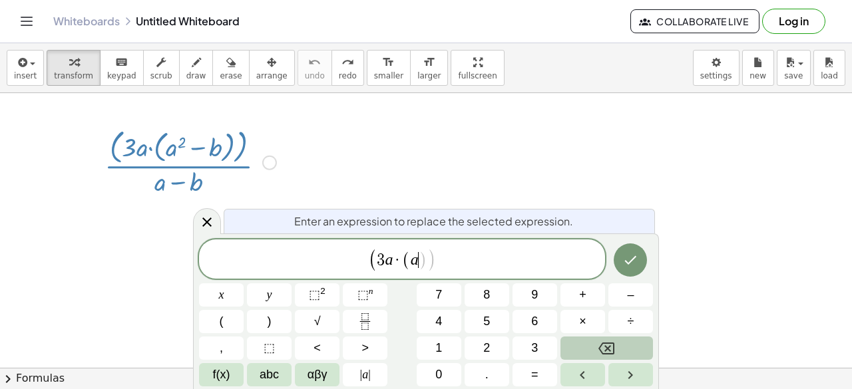
click at [594, 348] on button "Backspace" at bounding box center [607, 348] width 93 height 23
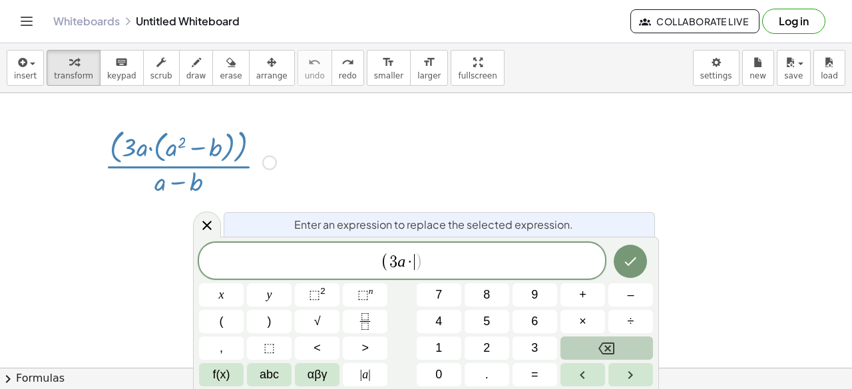
click at [594, 348] on button "Backspace" at bounding box center [607, 348] width 93 height 23
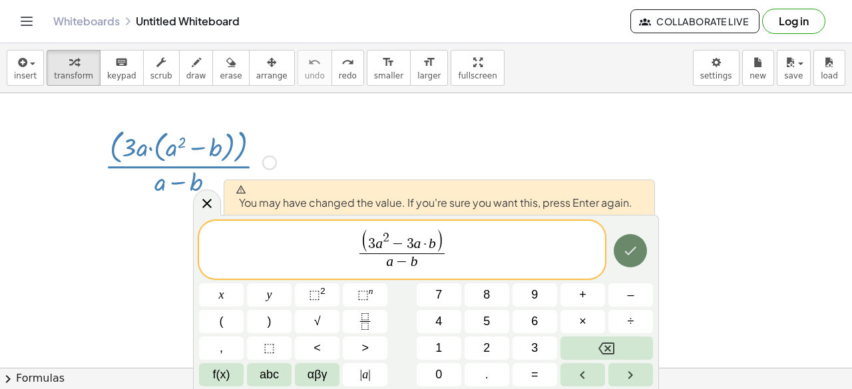
click at [634, 248] on icon "Done" at bounding box center [631, 250] width 12 height 9
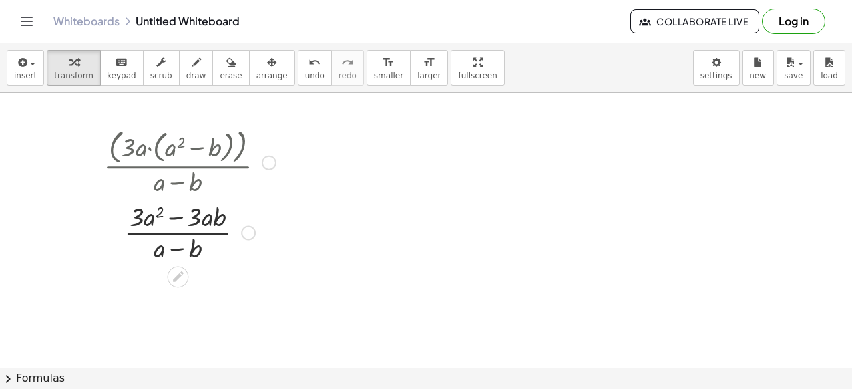
click at [186, 252] on div at bounding box center [189, 231] width 185 height 67
drag, startPoint x: 196, startPoint y: 218, endPoint x: 128, endPoint y: 216, distance: 67.3
click at [128, 216] on div at bounding box center [189, 231] width 185 height 67
click at [308, 62] on icon "undo" at bounding box center [314, 63] width 13 height 16
drag, startPoint x: 194, startPoint y: 218, endPoint x: 144, endPoint y: 221, distance: 50.7
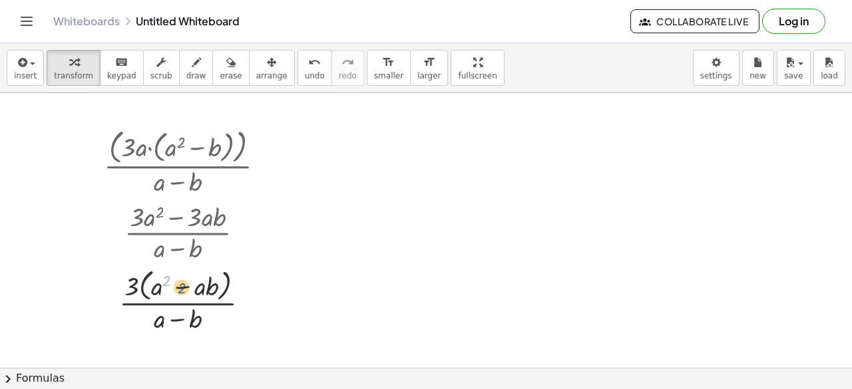
drag, startPoint x: 166, startPoint y: 278, endPoint x: 171, endPoint y: 292, distance: 14.3
click at [171, 292] on div at bounding box center [189, 300] width 185 height 71
drag, startPoint x: 161, startPoint y: 280, endPoint x: 129, endPoint y: 292, distance: 34.1
click at [129, 292] on div at bounding box center [189, 300] width 185 height 71
click at [308, 66] on icon "undo" at bounding box center [314, 63] width 13 height 16
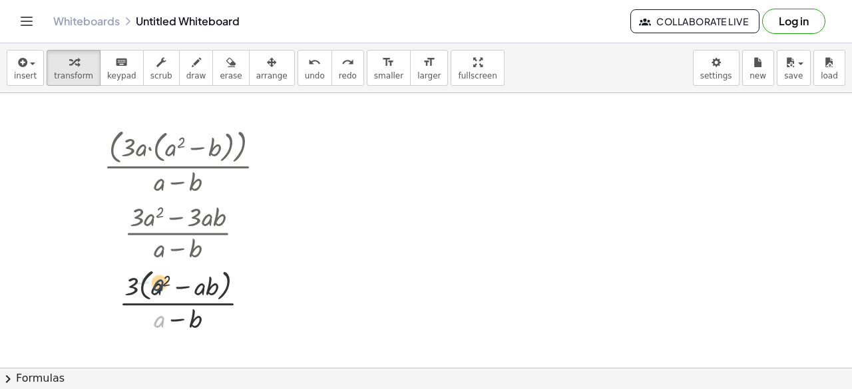
drag, startPoint x: 155, startPoint y: 319, endPoint x: 154, endPoint y: 281, distance: 38.0
click at [154, 281] on div at bounding box center [189, 300] width 185 height 71
drag, startPoint x: 191, startPoint y: 320, endPoint x: 197, endPoint y: 274, distance: 47.0
click at [197, 274] on div at bounding box center [189, 300] width 185 height 71
drag, startPoint x: 176, startPoint y: 322, endPoint x: 184, endPoint y: 286, distance: 36.2
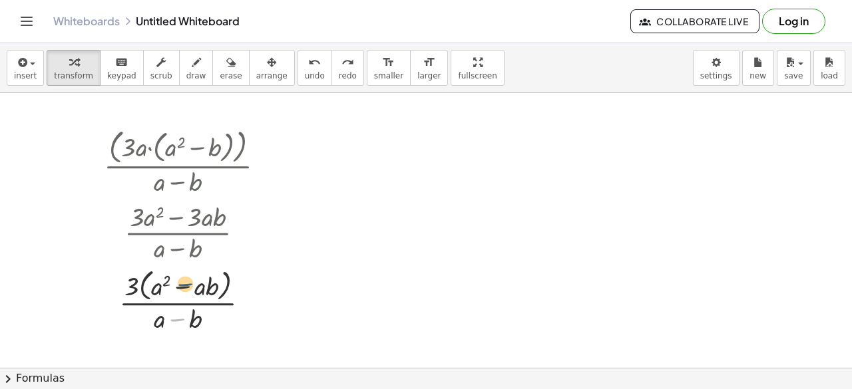
click at [184, 286] on div at bounding box center [189, 300] width 185 height 71
drag, startPoint x: 182, startPoint y: 284, endPoint x: 167, endPoint y: 332, distance: 50.3
click at [167, 332] on div at bounding box center [189, 300] width 185 height 71
drag, startPoint x: 206, startPoint y: 284, endPoint x: 200, endPoint y: 315, distance: 31.9
click at [200, 315] on div at bounding box center [189, 300] width 185 height 71
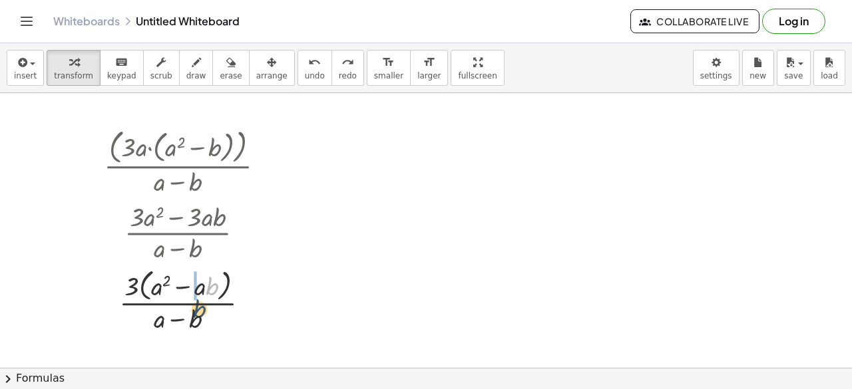
drag, startPoint x: 212, startPoint y: 287, endPoint x: 198, endPoint y: 312, distance: 28.6
click at [198, 312] on div at bounding box center [189, 300] width 185 height 71
drag, startPoint x: 198, startPoint y: 288, endPoint x: 210, endPoint y: 288, distance: 12.6
click at [210, 288] on div at bounding box center [189, 300] width 185 height 71
click at [161, 291] on div at bounding box center [189, 300] width 185 height 71
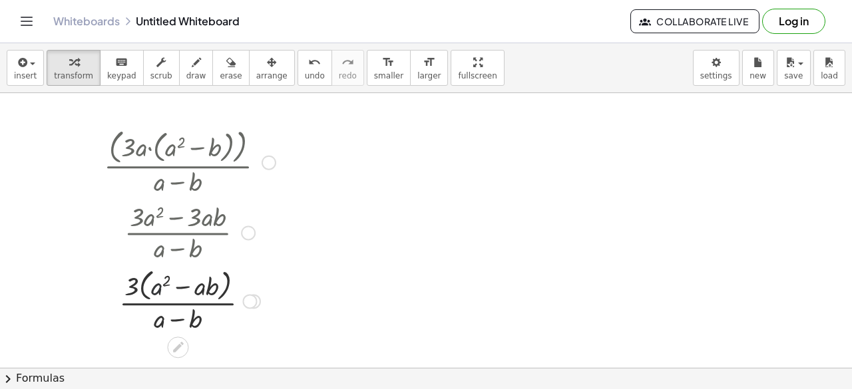
click at [161, 291] on div at bounding box center [189, 300] width 185 height 71
click at [178, 287] on div at bounding box center [189, 300] width 185 height 71
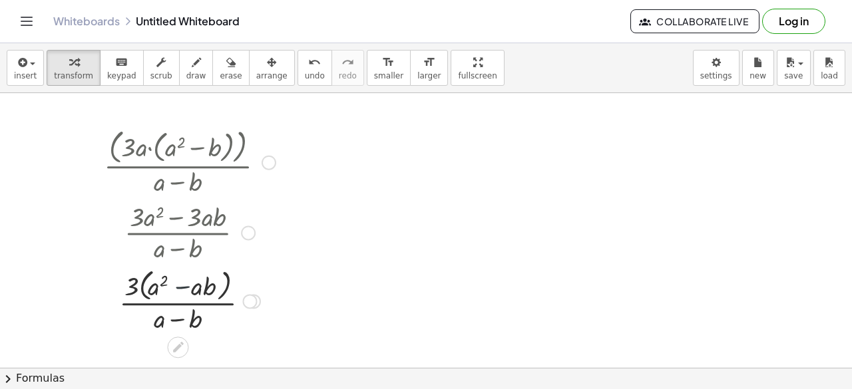
click at [178, 287] on div at bounding box center [189, 300] width 185 height 71
click at [134, 279] on div at bounding box center [189, 300] width 185 height 71
drag, startPoint x: 134, startPoint y: 279, endPoint x: 130, endPoint y: 288, distance: 9.5
click at [130, 288] on div at bounding box center [189, 300] width 185 height 71
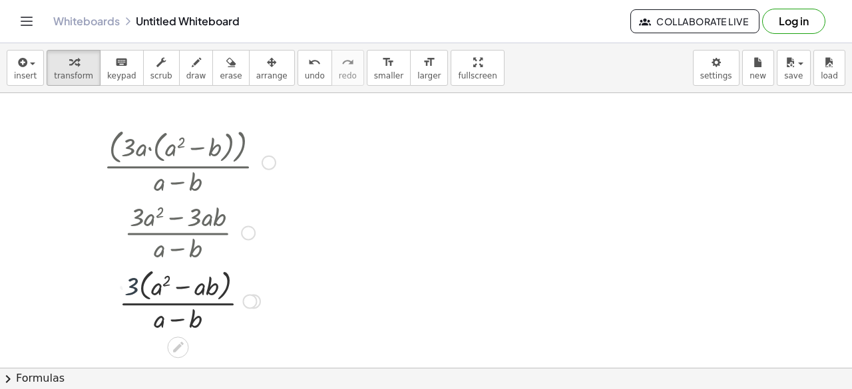
click at [130, 288] on div at bounding box center [189, 300] width 185 height 71
drag, startPoint x: 130, startPoint y: 288, endPoint x: 160, endPoint y: 288, distance: 30.0
click at [160, 288] on div at bounding box center [189, 300] width 185 height 71
